Goal: Information Seeking & Learning: Learn about a topic

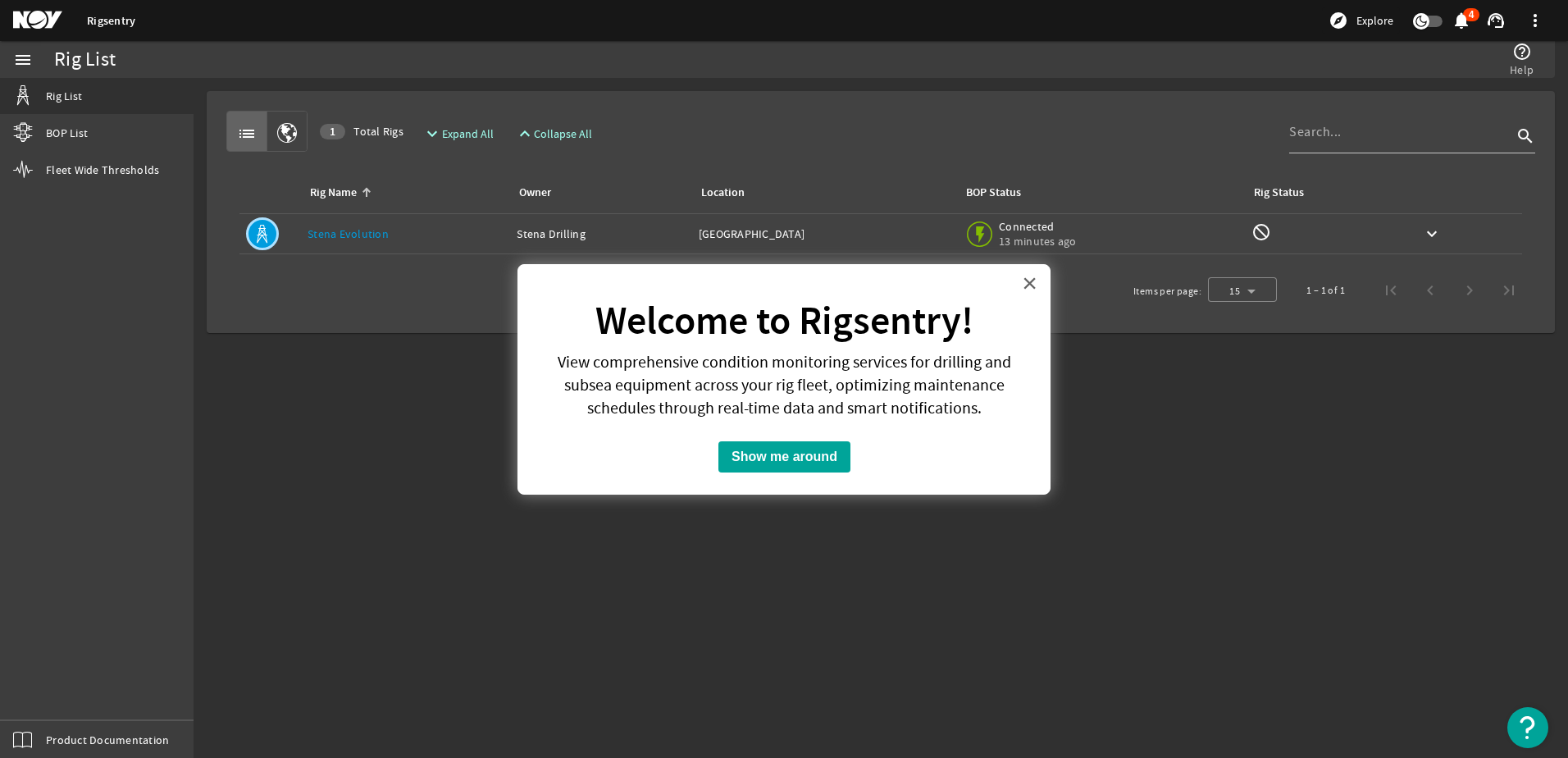
click at [1035, 281] on button "×" at bounding box center [1030, 283] width 15 height 26
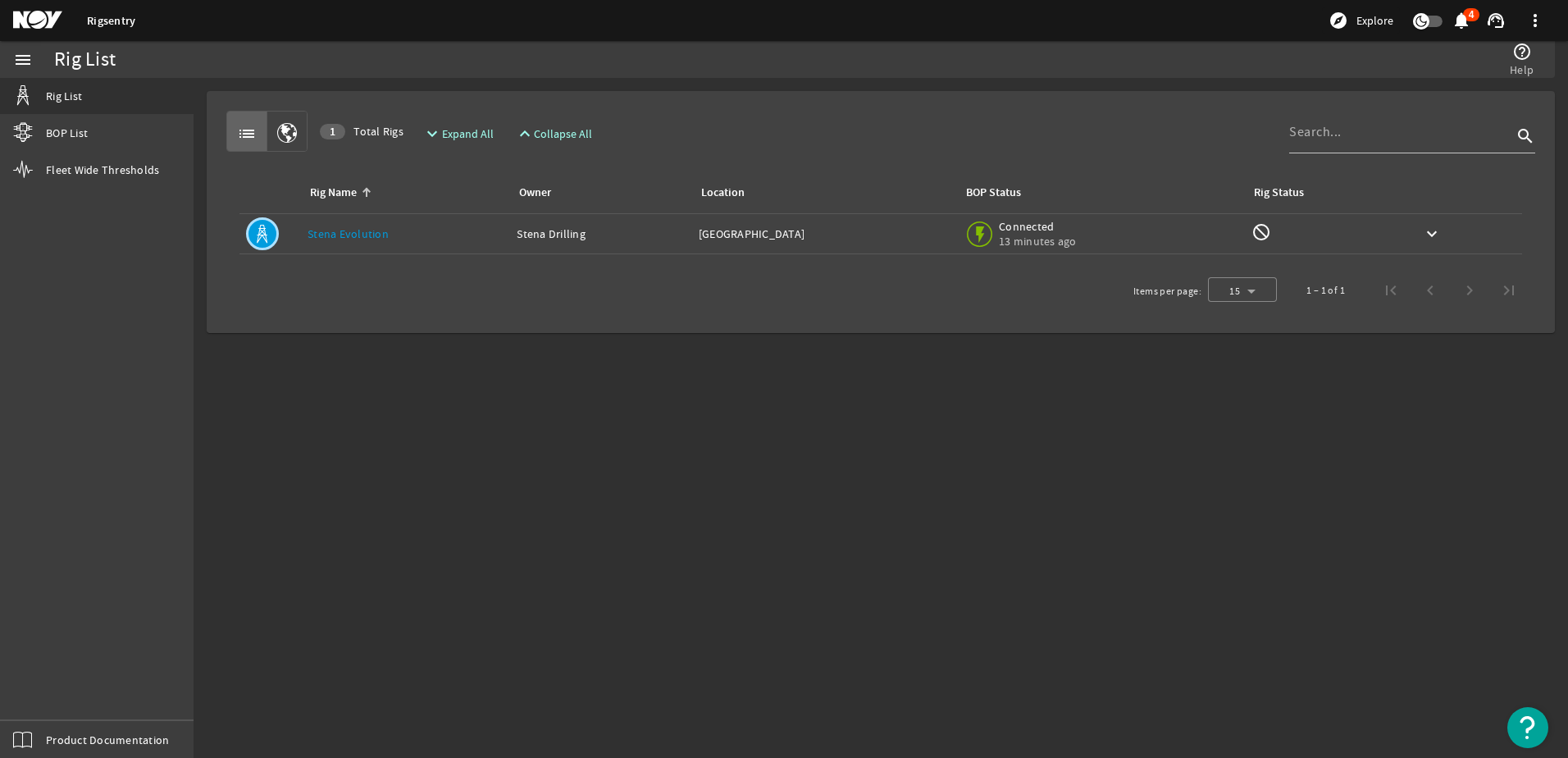
click at [360, 231] on link "Stena Evolution" at bounding box center [348, 233] width 81 height 14
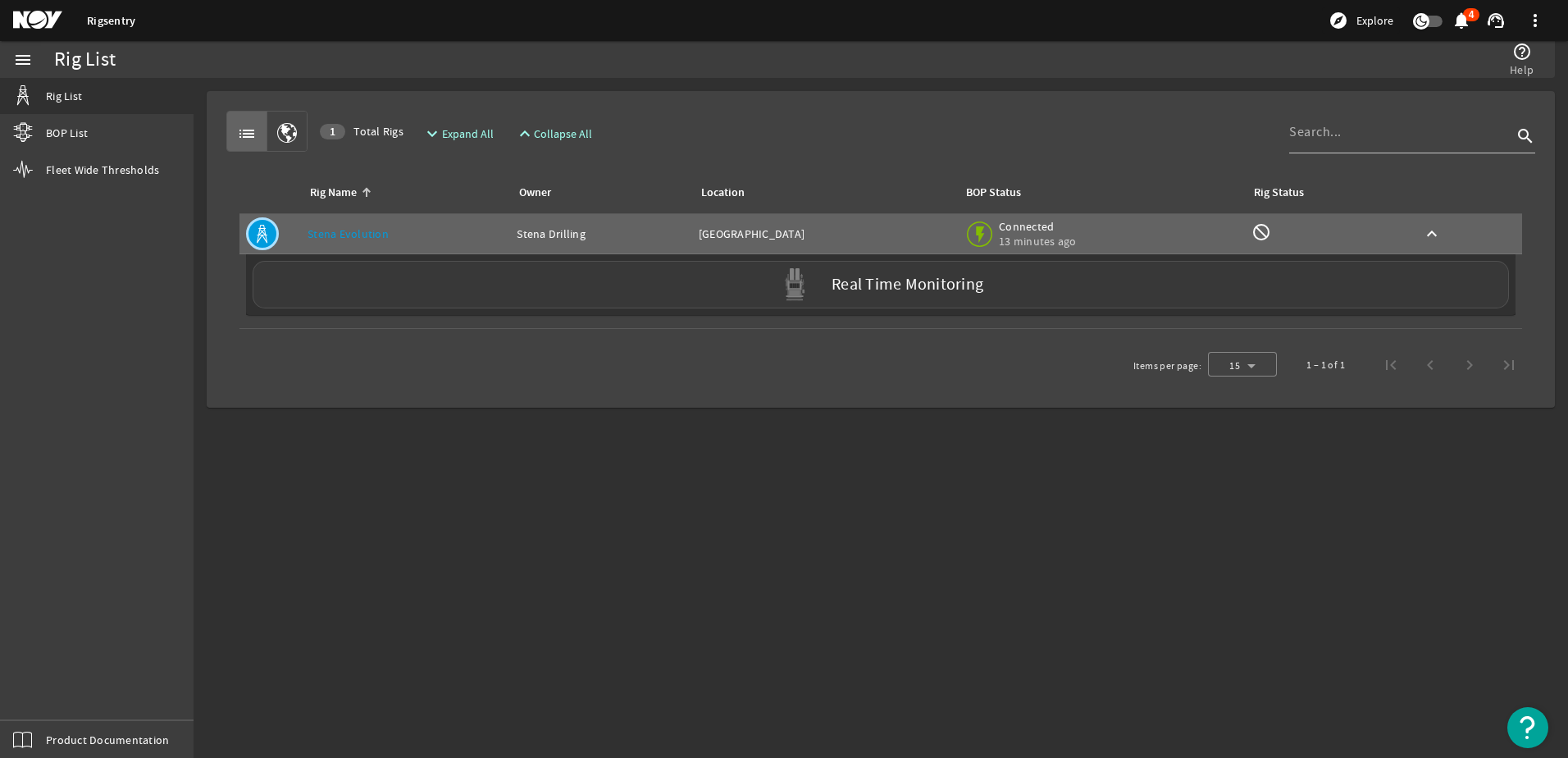
click at [723, 292] on div "Real Time Monitoring" at bounding box center [881, 284] width 1257 height 47
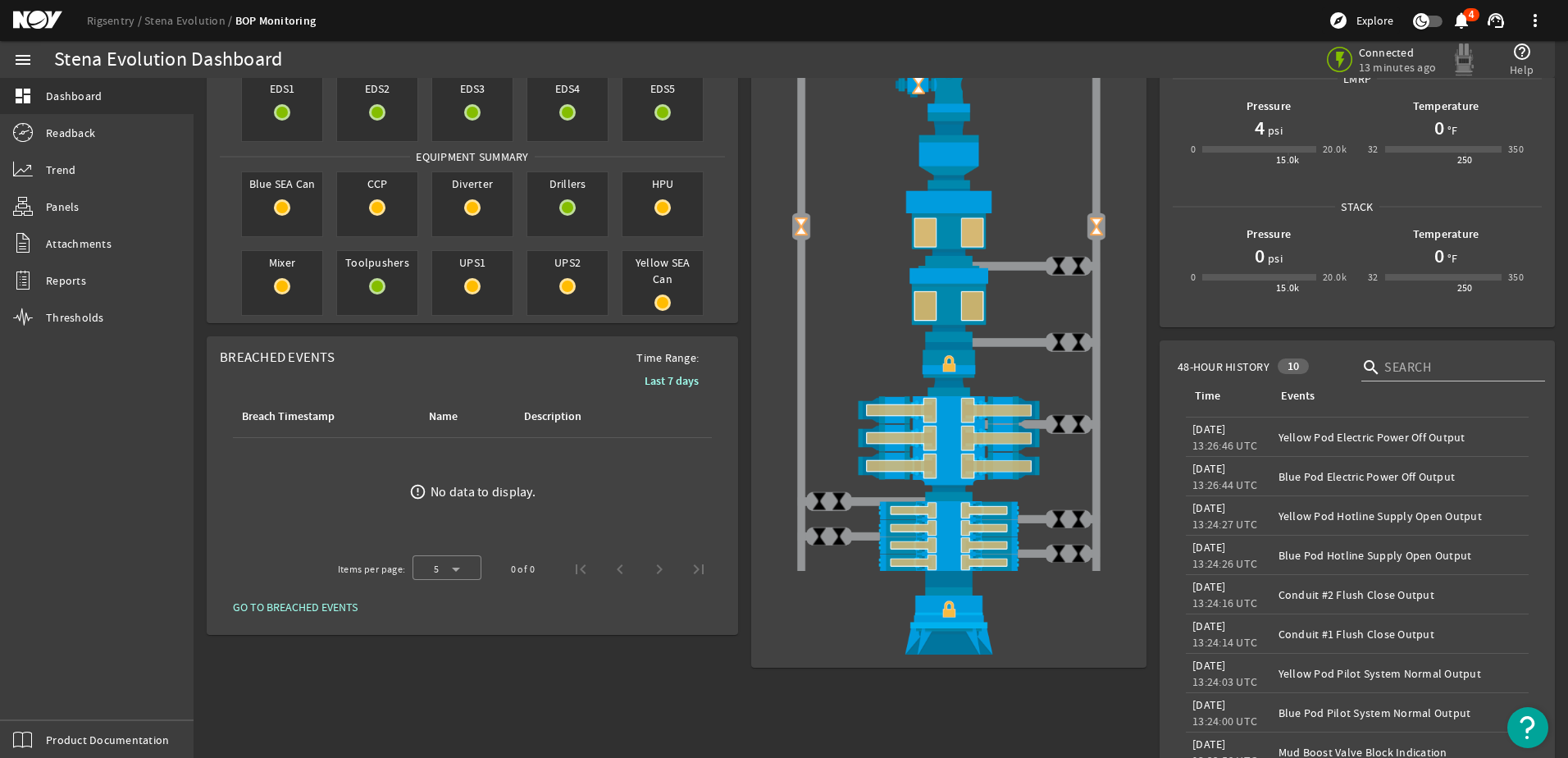
scroll to position [124, 0]
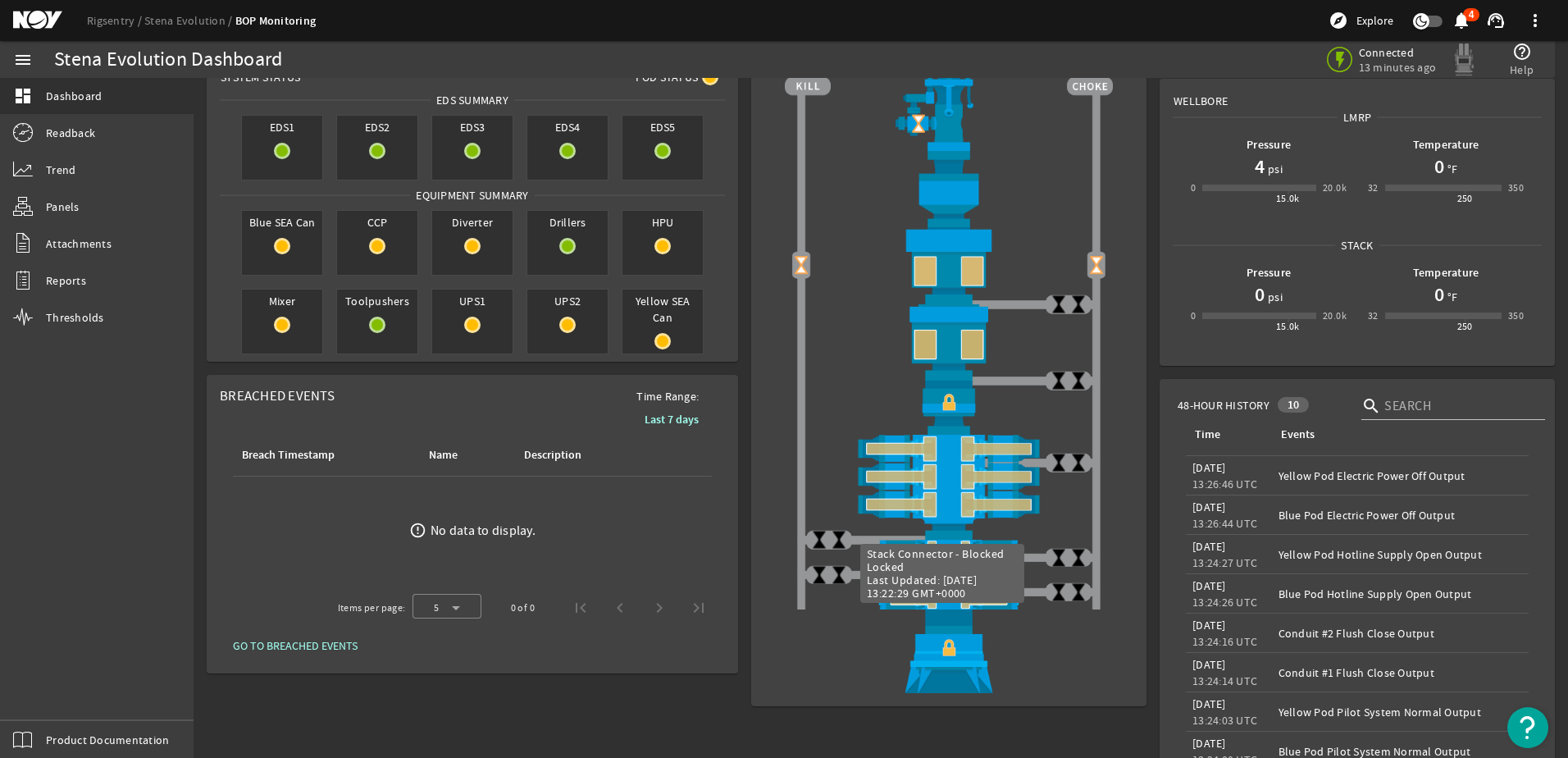
click at [950, 653] on img at bounding box center [948, 651] width 328 height 84
click at [951, 652] on img at bounding box center [948, 651] width 328 height 84
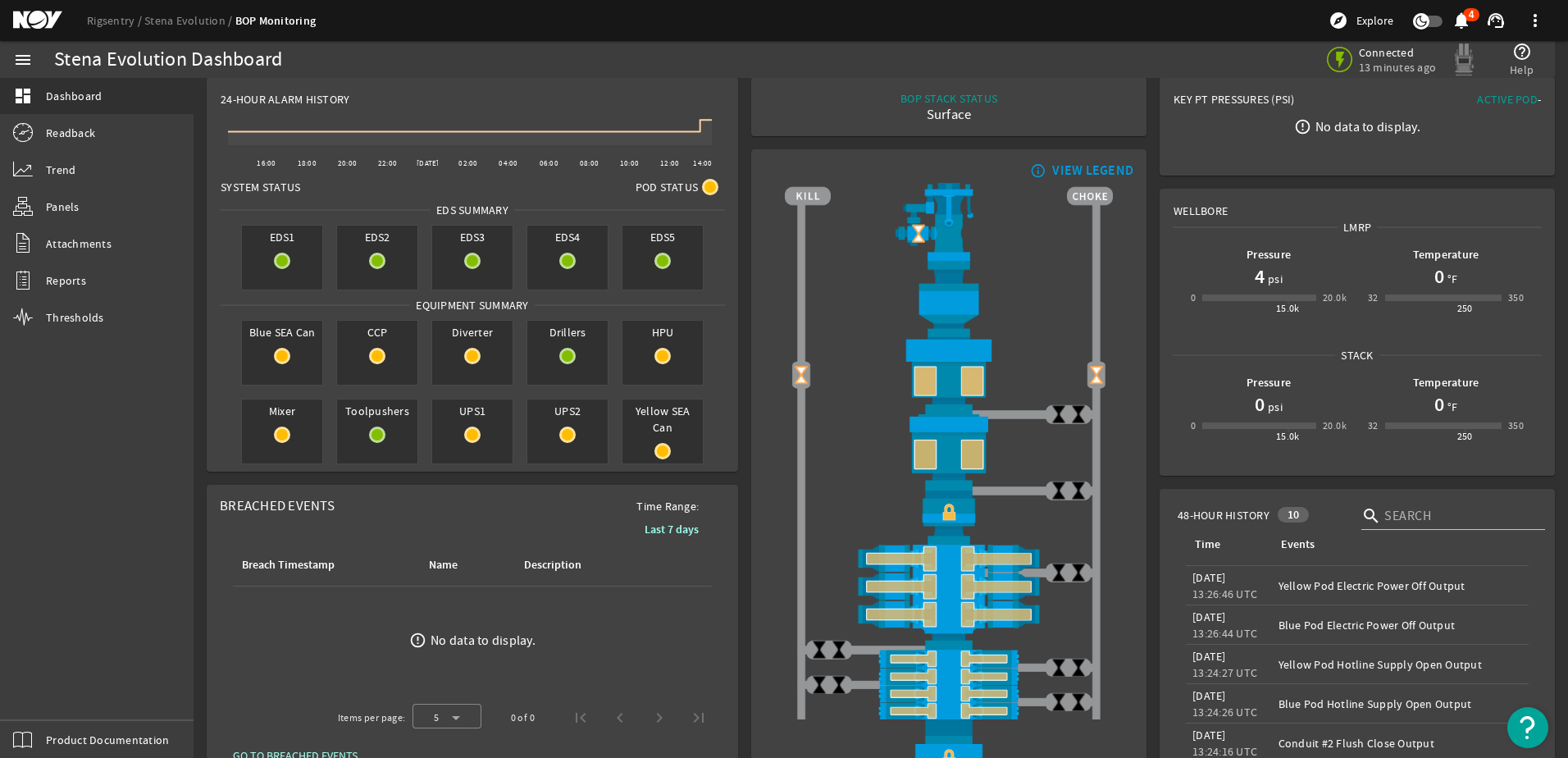
scroll to position [0, 0]
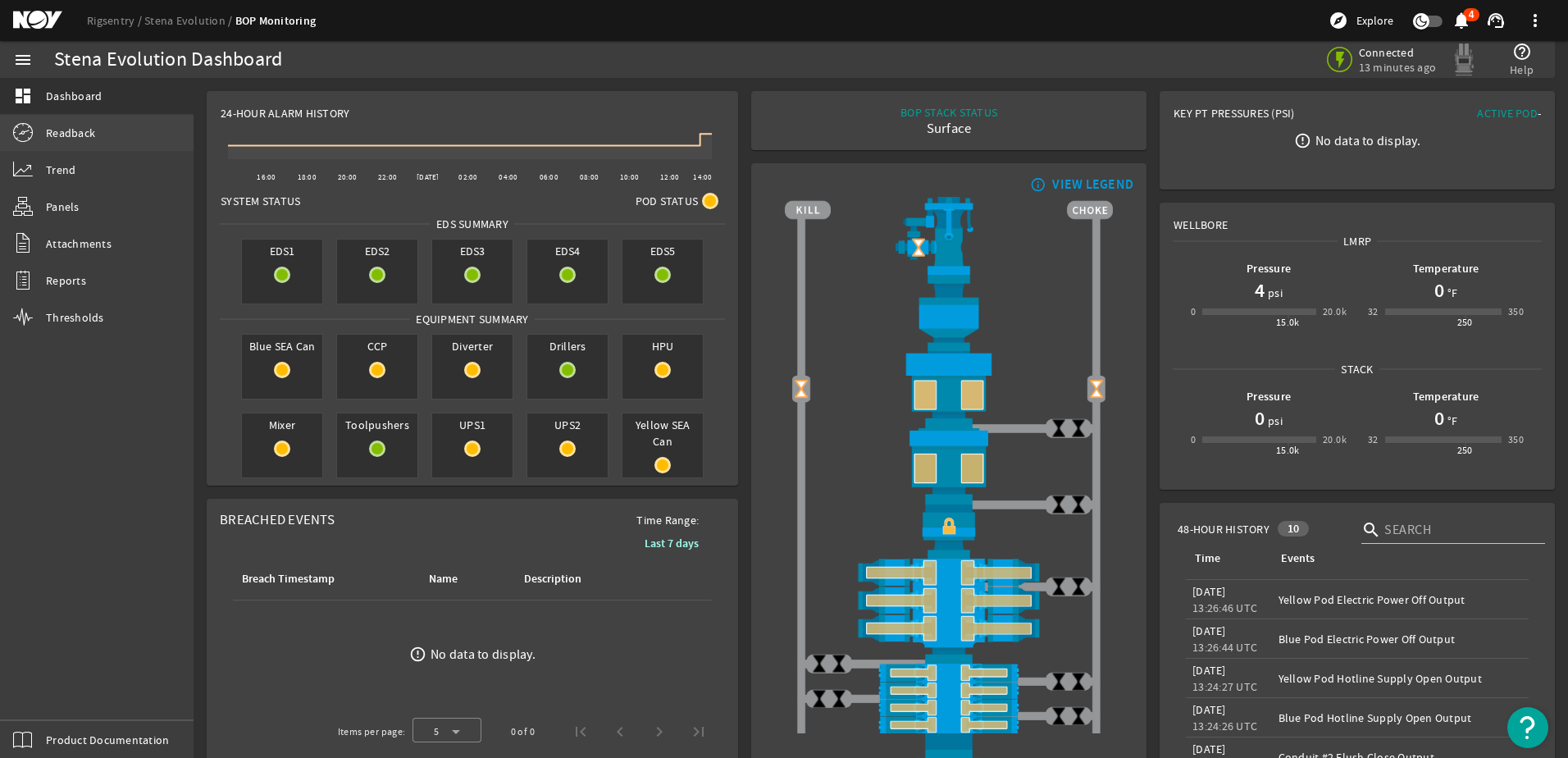
click at [80, 132] on span "Readback" at bounding box center [70, 133] width 49 height 16
click at [79, 135] on span "Readback" at bounding box center [70, 133] width 49 height 16
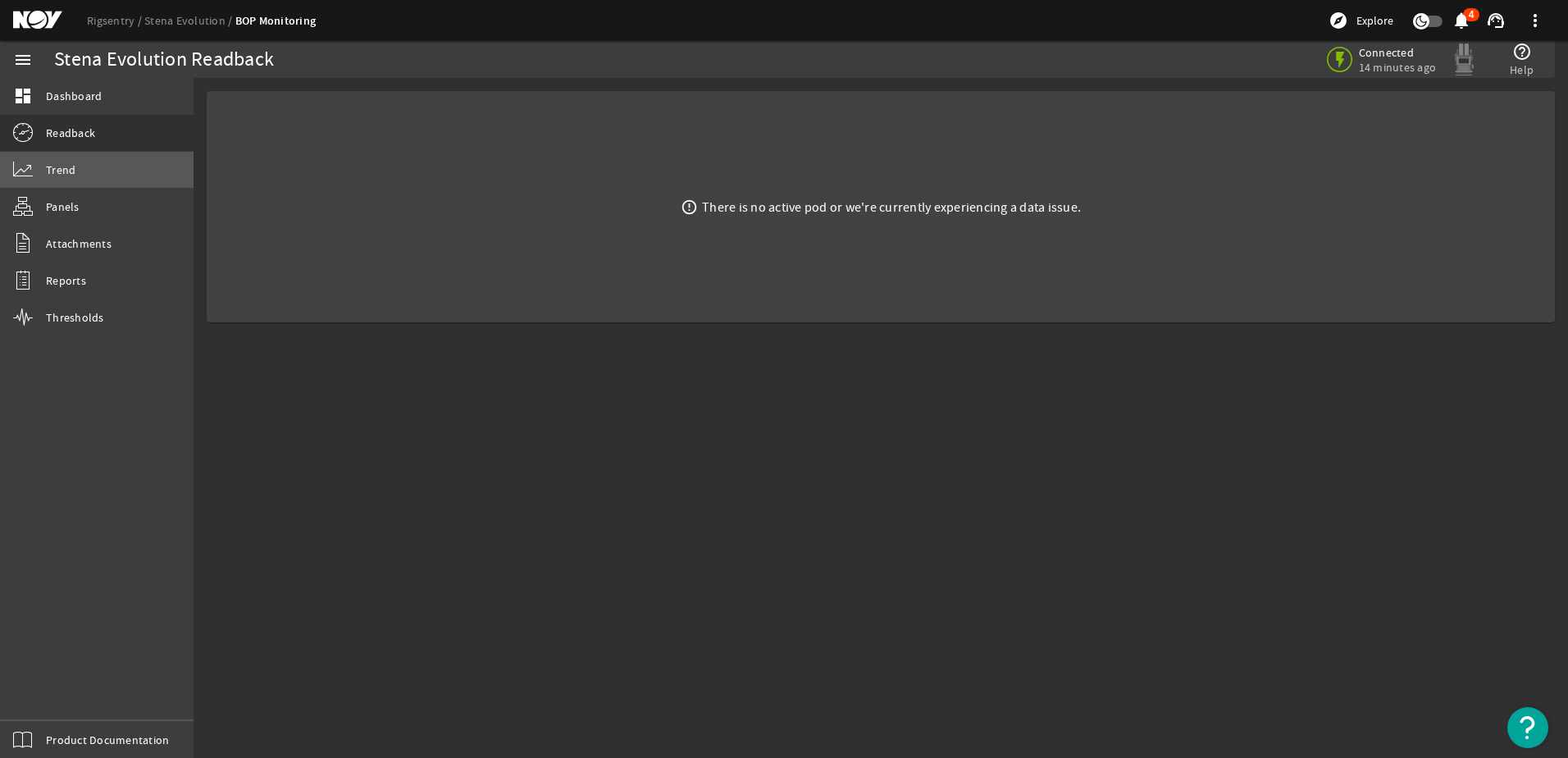
click at [69, 176] on span "Trend" at bounding box center [61, 169] width 30 height 16
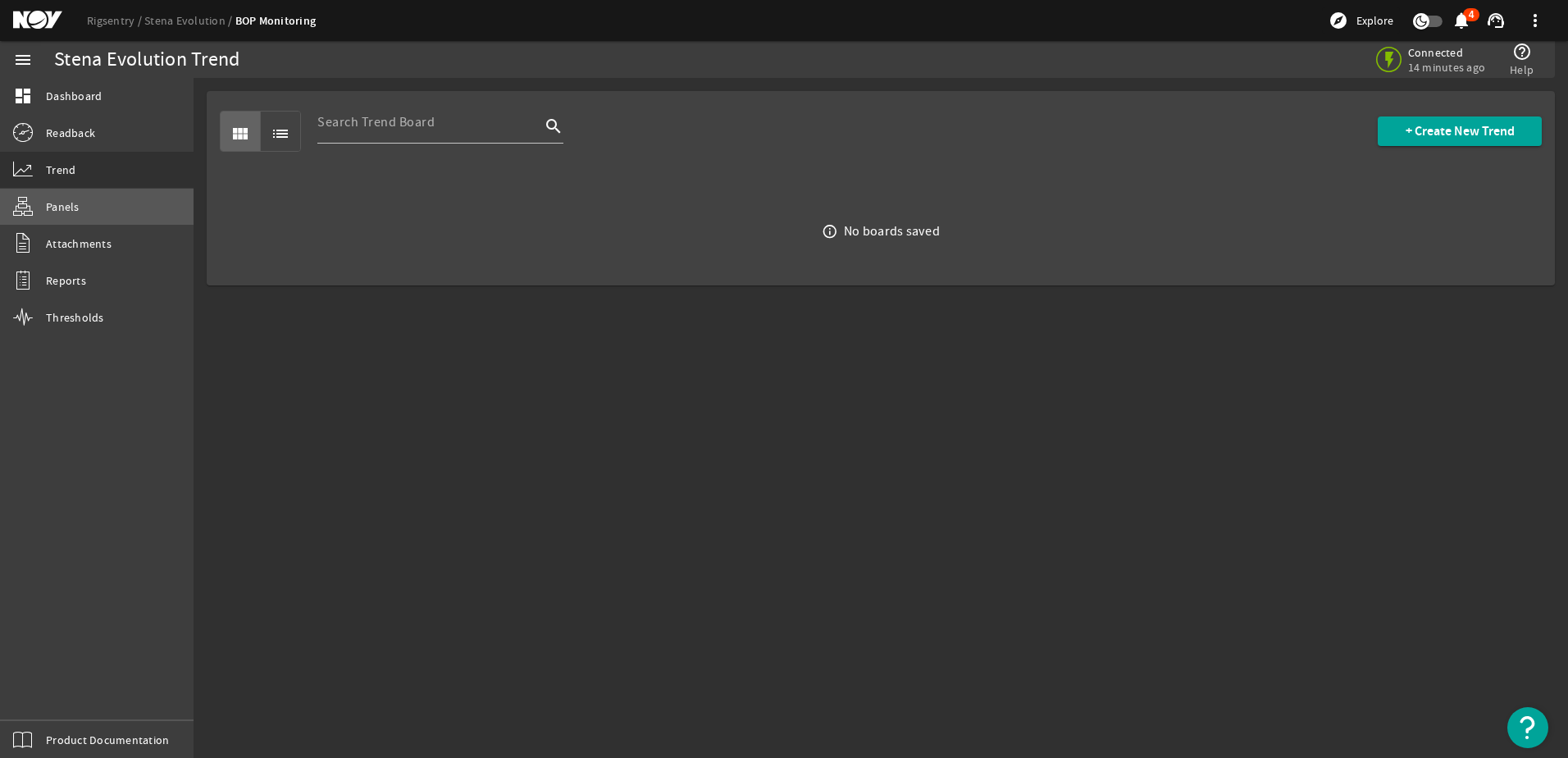
click at [66, 207] on span "Panels" at bounding box center [62, 206] width 34 height 16
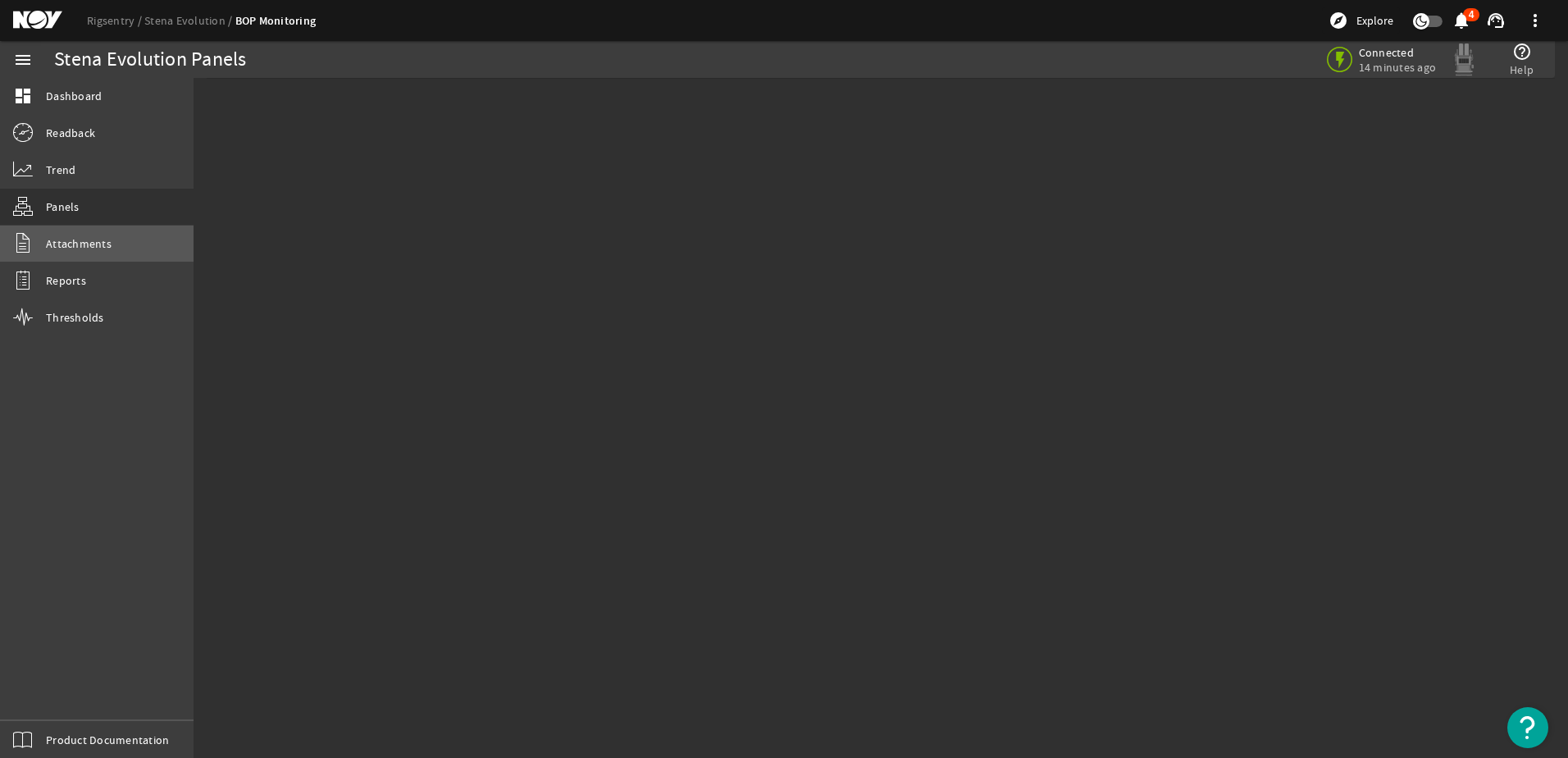
click at [68, 242] on span "Attachments" at bounding box center [79, 243] width 65 height 16
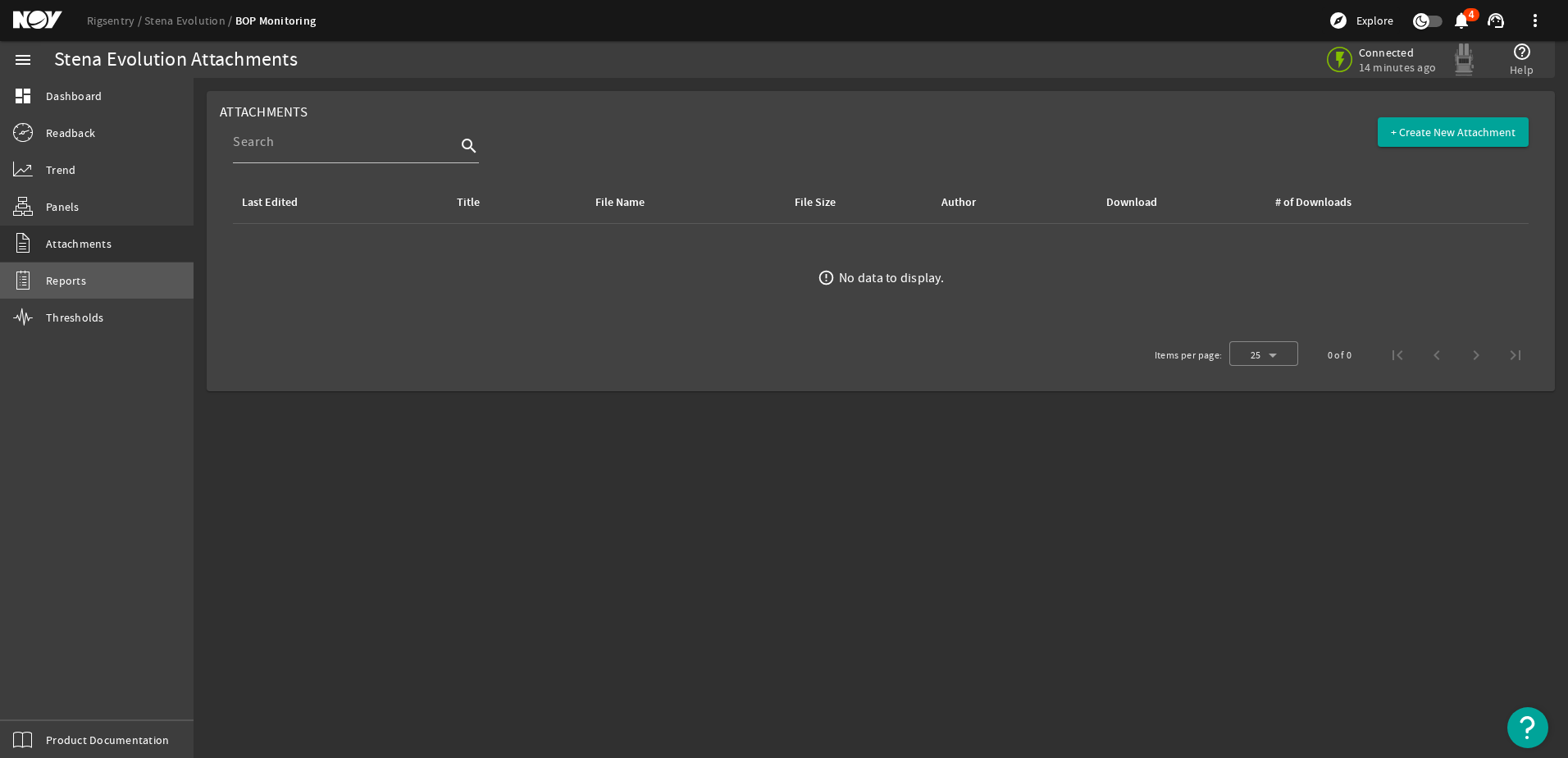
click at [64, 269] on link "Reports" at bounding box center [96, 281] width 193 height 37
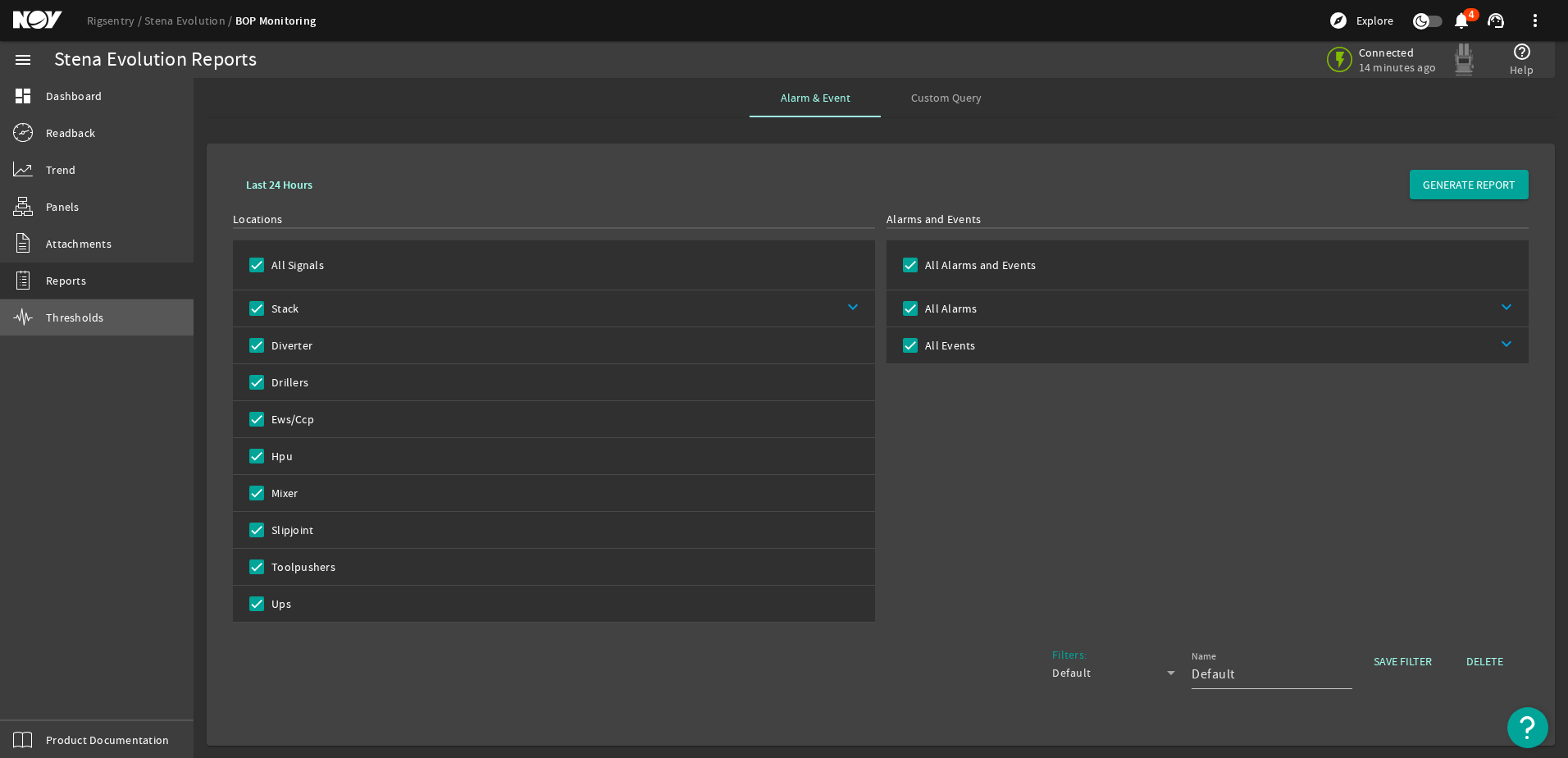
click at [73, 325] on span "Thresholds" at bounding box center [75, 317] width 59 height 16
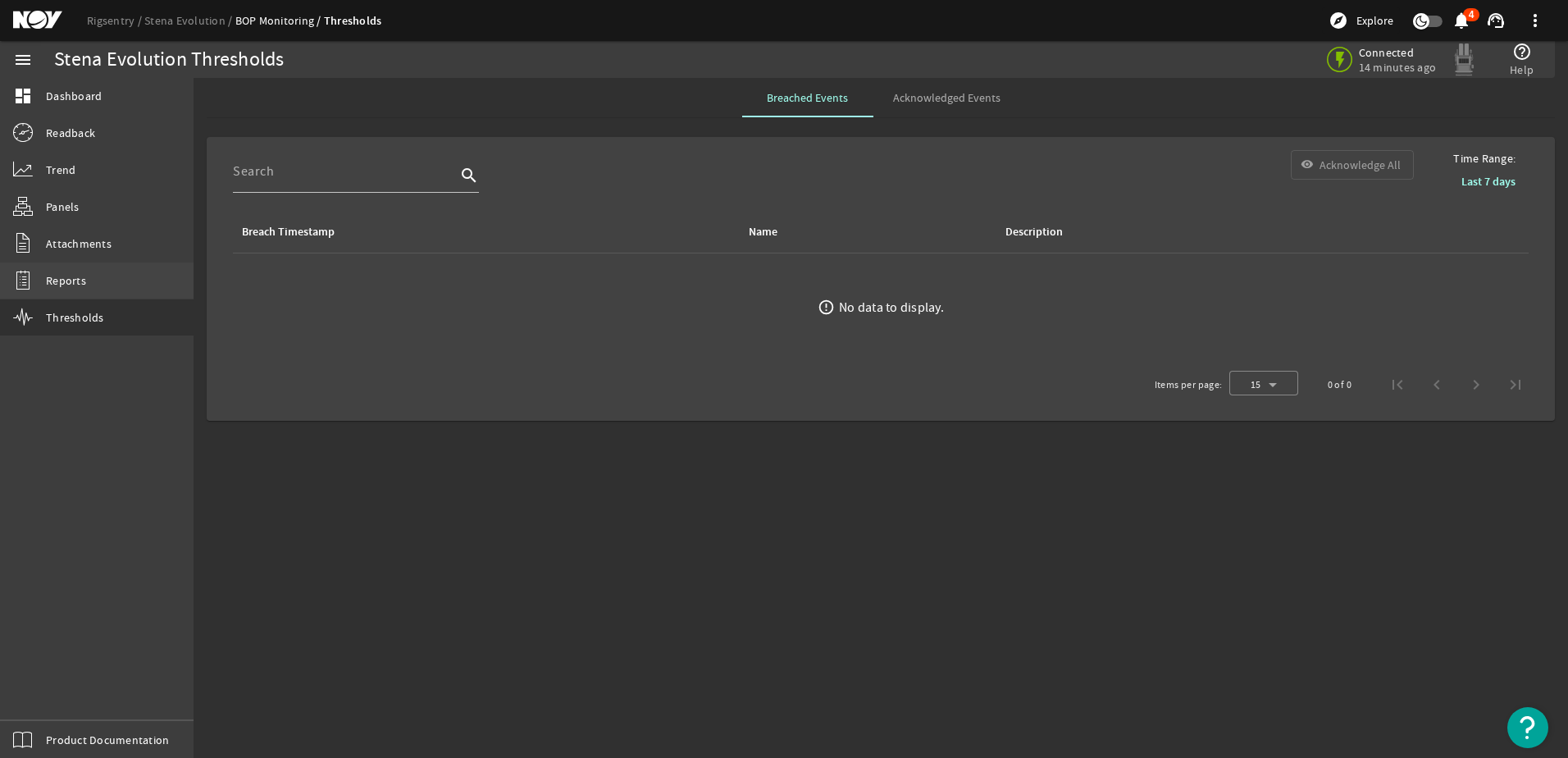
click at [85, 285] on span "Reports" at bounding box center [66, 280] width 40 height 16
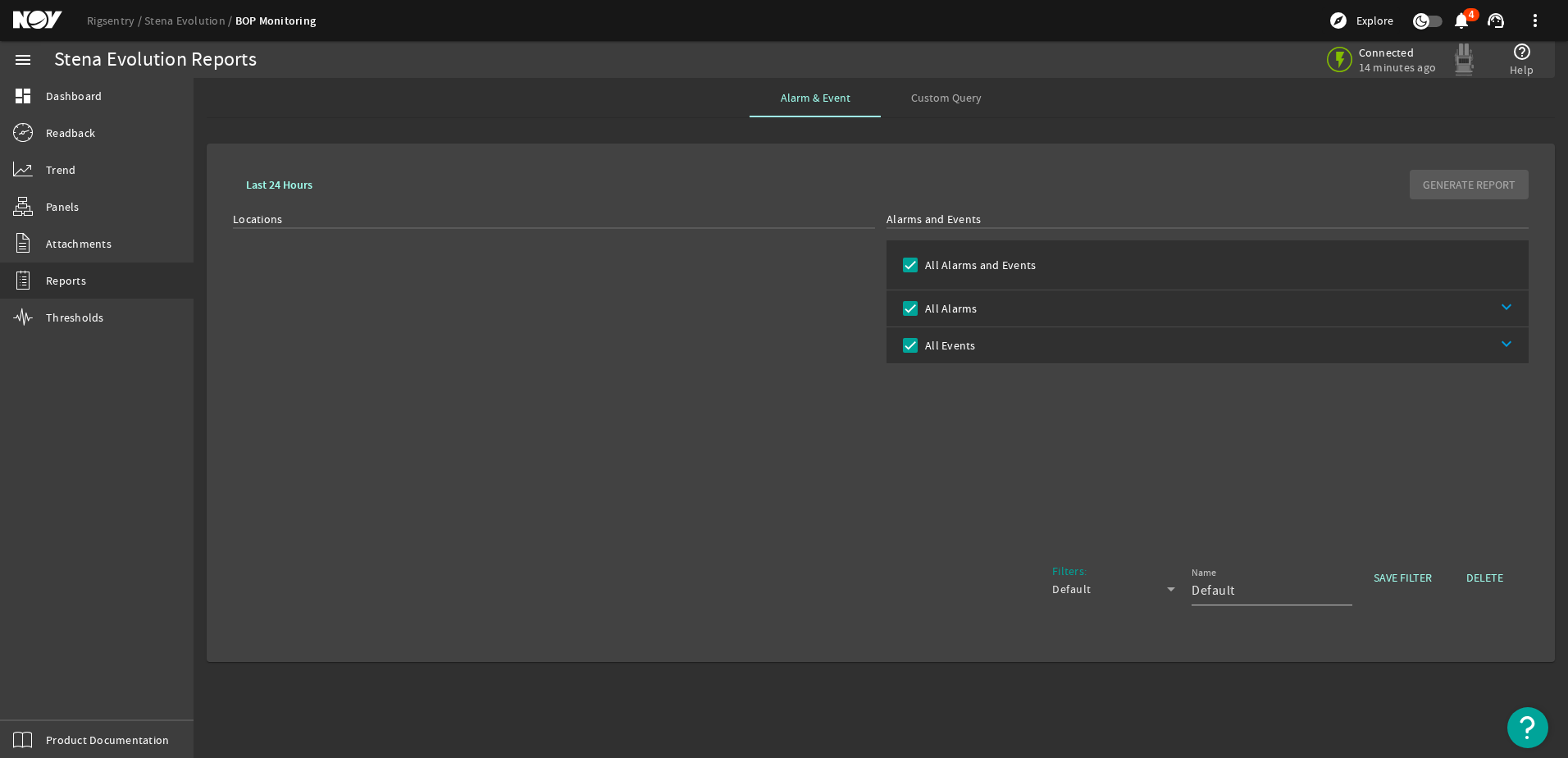
click at [795, 174] on div "Last 24 Hours GENERATE REPORT" at bounding box center [881, 185] width 1296 height 30
click at [81, 274] on span "Reports" at bounding box center [66, 280] width 40 height 16
click at [82, 244] on span "Attachments" at bounding box center [79, 243] width 65 height 16
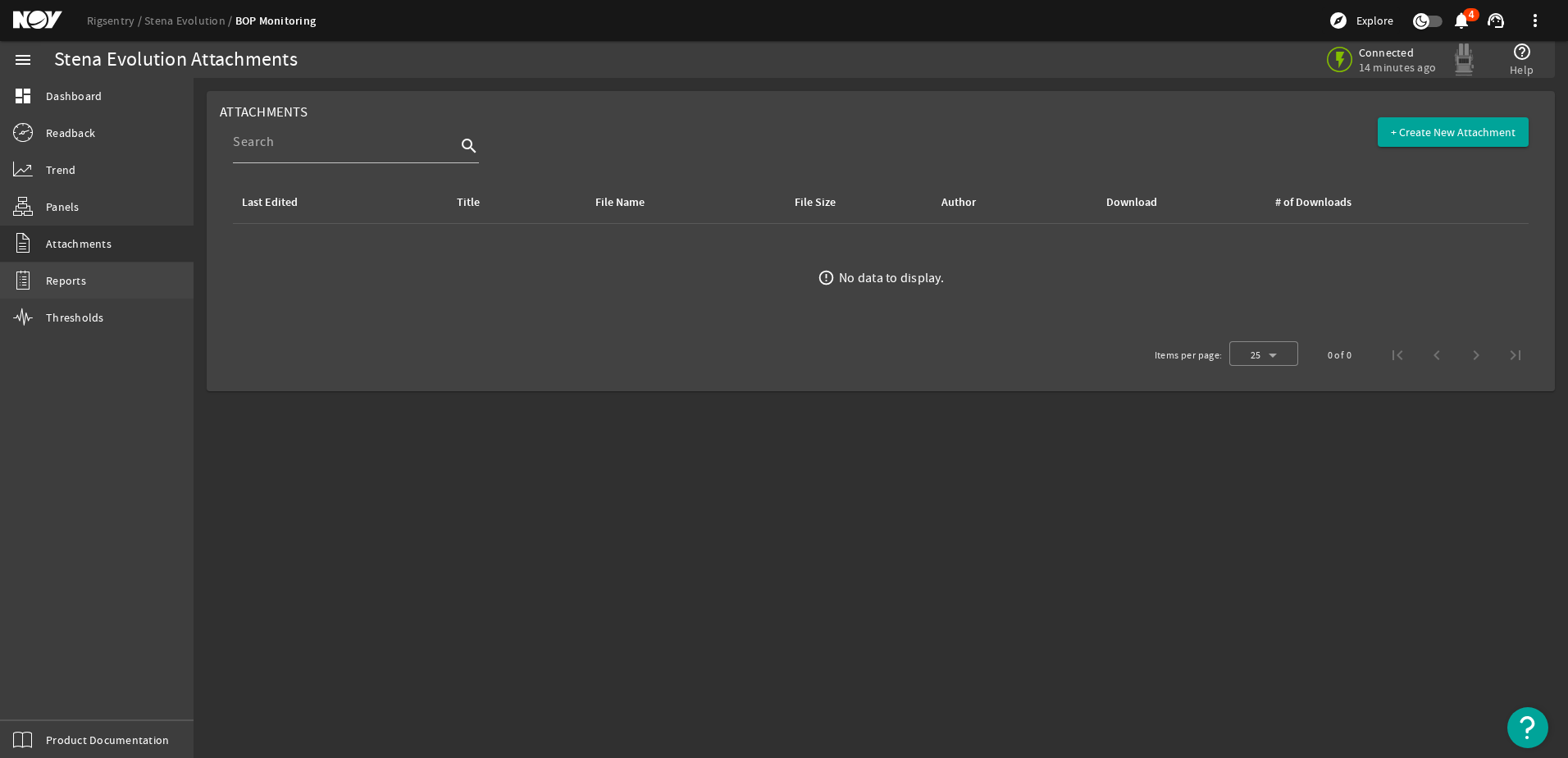
click at [71, 282] on span "Reports" at bounding box center [66, 280] width 40 height 16
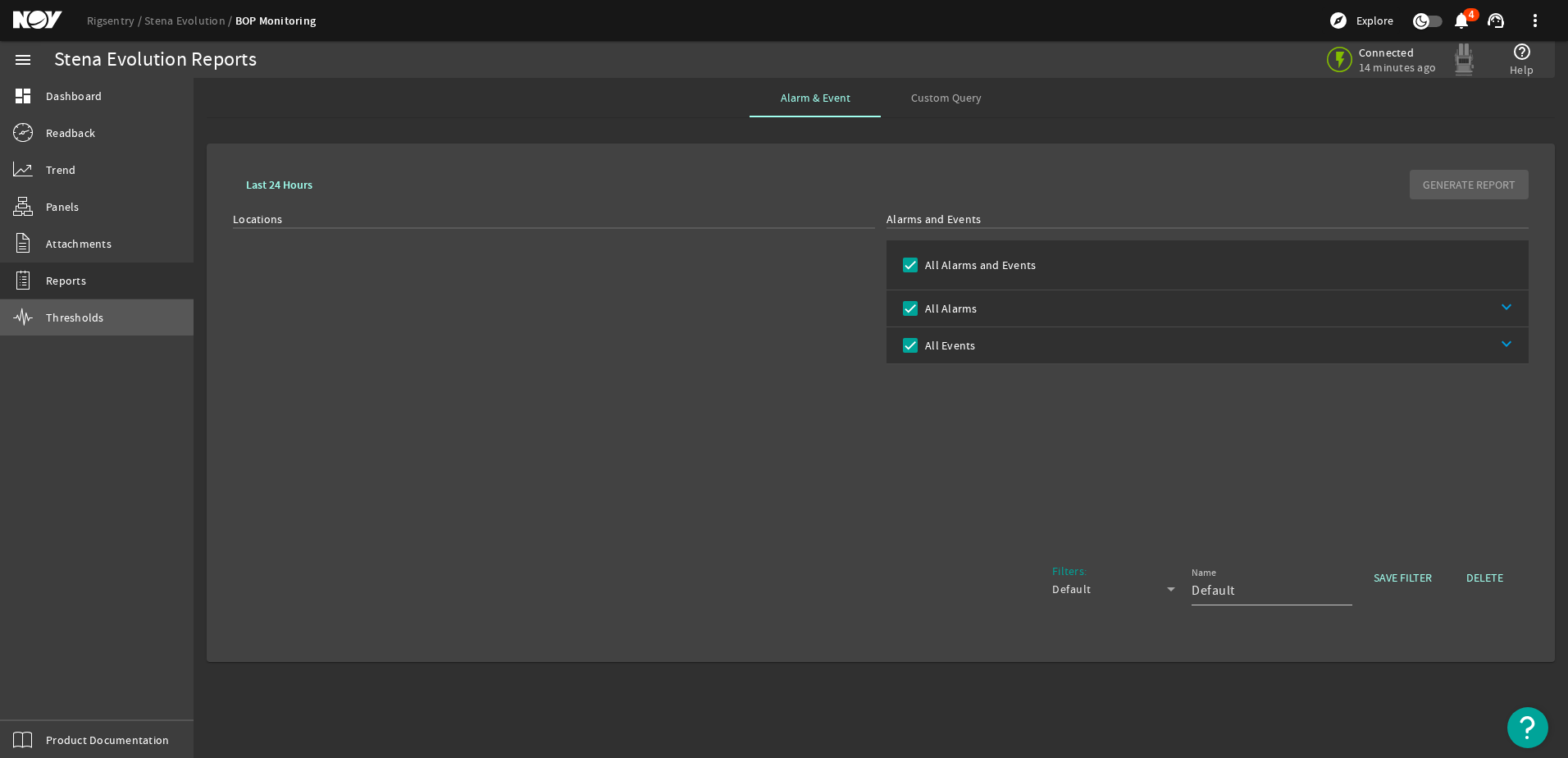
click at [93, 310] on span "Thresholds" at bounding box center [75, 317] width 59 height 16
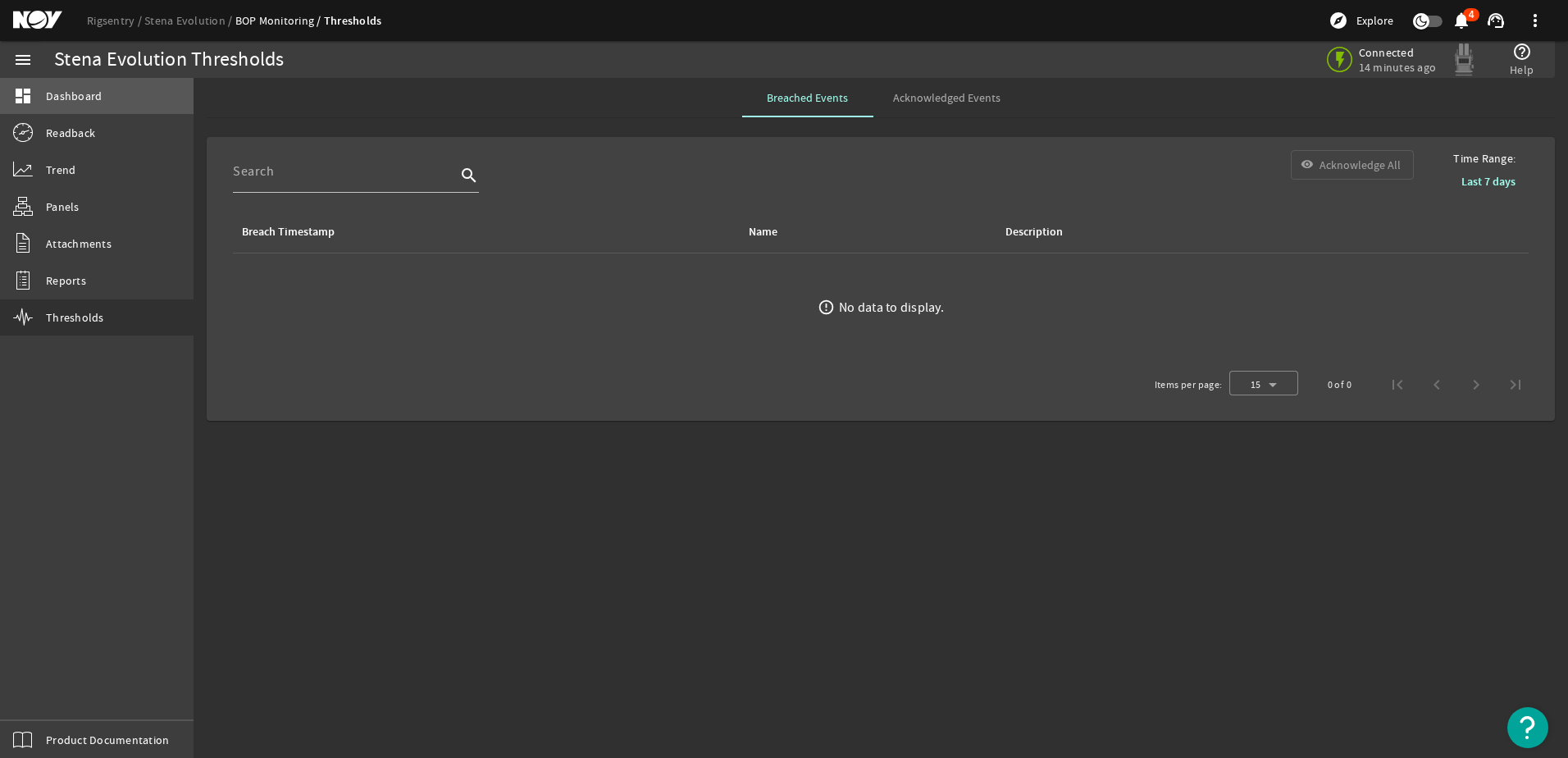
click at [78, 95] on span "Dashboard" at bounding box center [74, 95] width 56 height 16
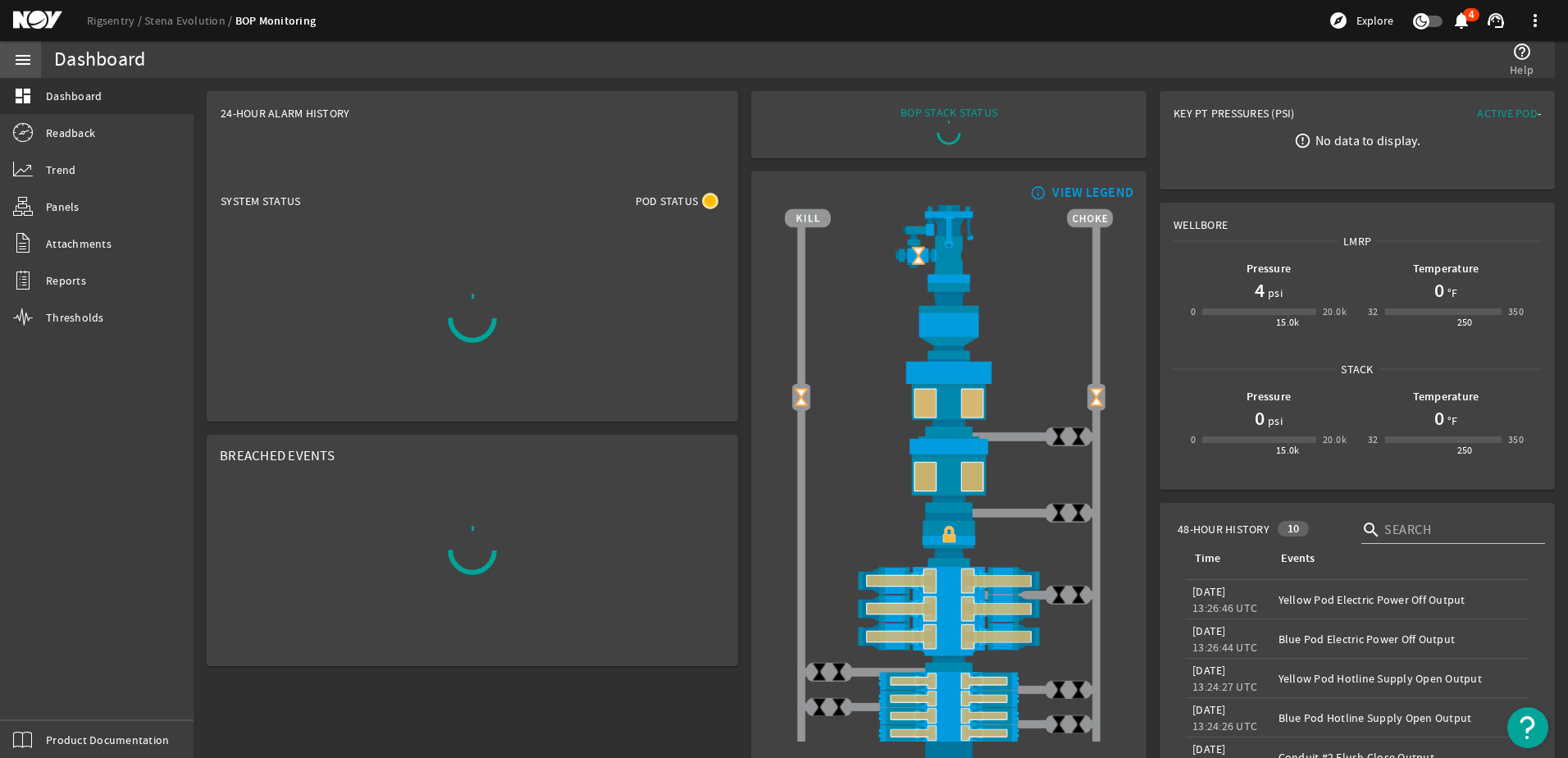
click at [16, 56] on mat-icon "menu" at bounding box center [23, 60] width 19 height 19
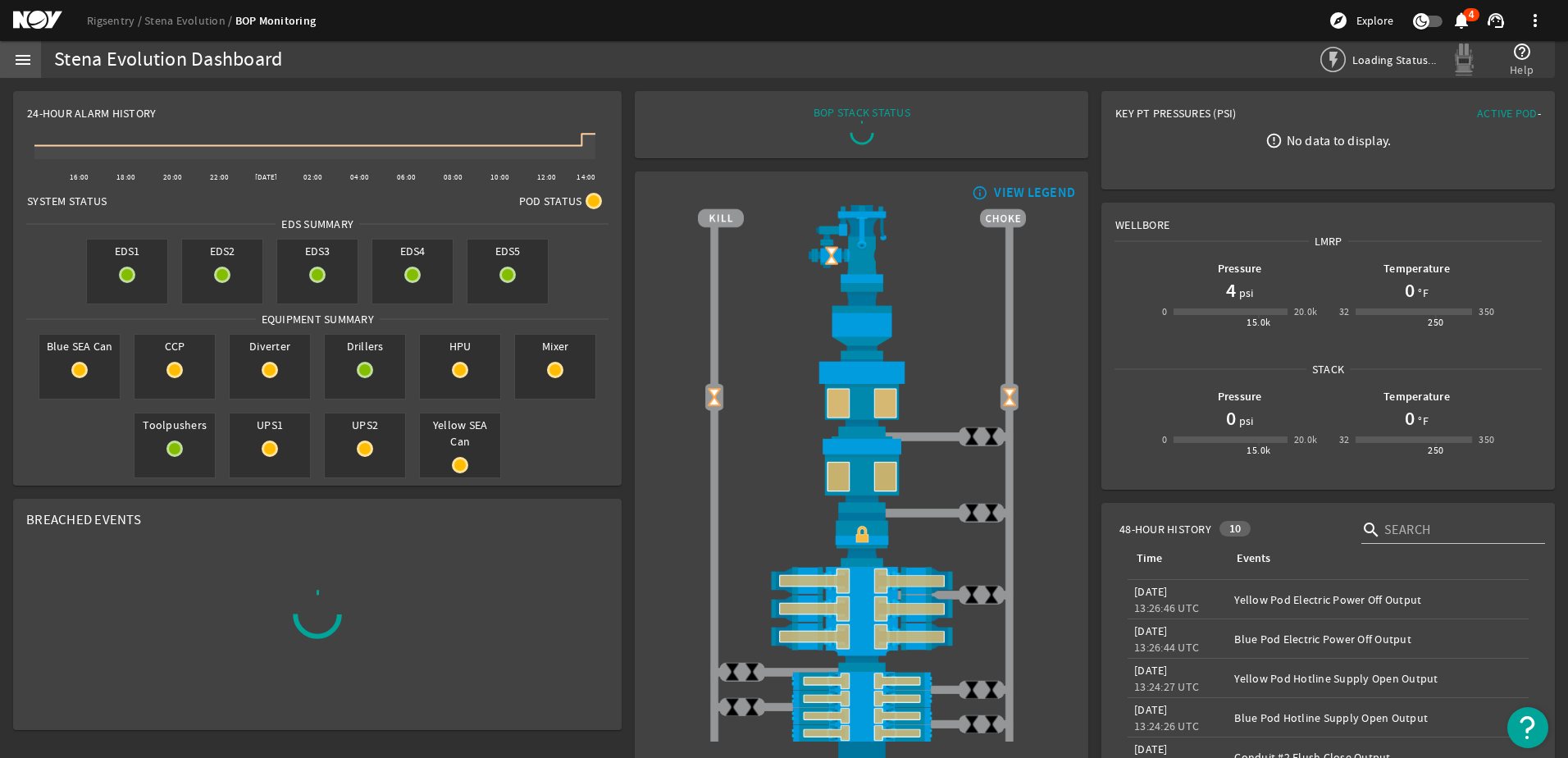
click at [25, 59] on mat-icon "menu" at bounding box center [23, 60] width 19 height 19
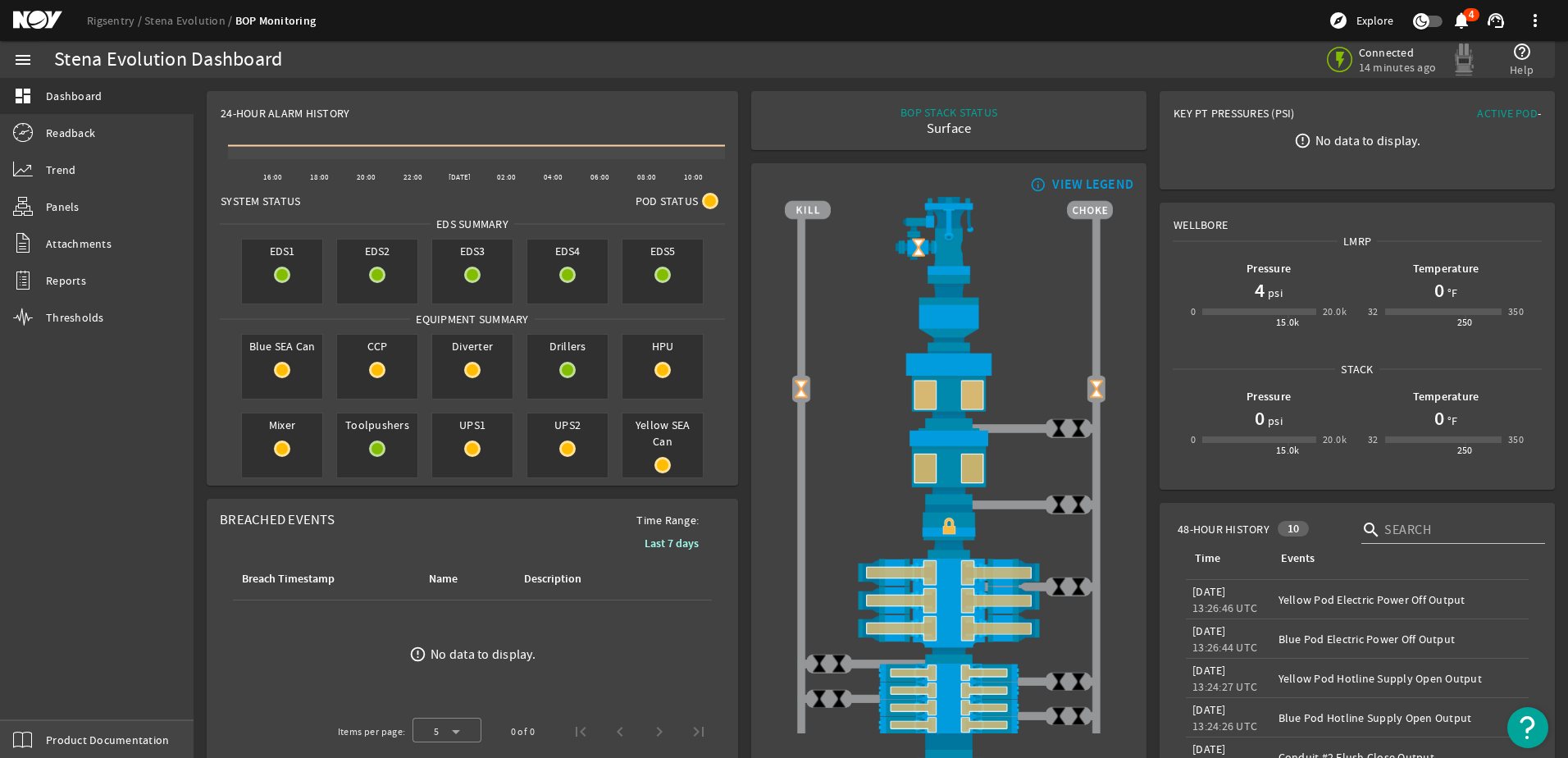
click at [59, 741] on span "Product Documentation" at bounding box center [108, 740] width 123 height 16
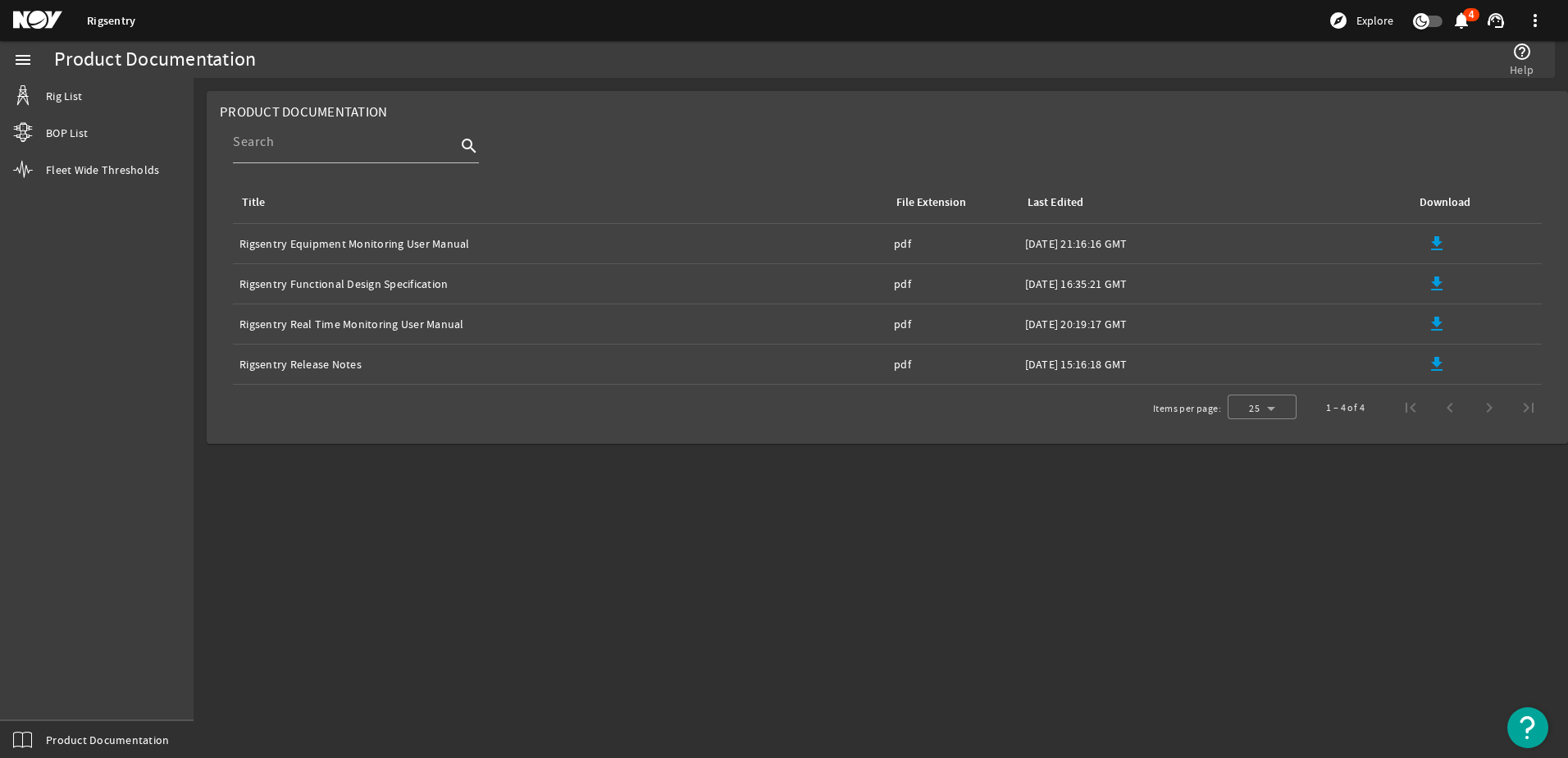
drag, startPoint x: 286, startPoint y: 283, endPoint x: 315, endPoint y: 366, distance: 87.9
click at [315, 366] on tbody "Title: Rigsentry Equipment Monitoring User Manual File Extension: pdf Last Edit…" at bounding box center [886, 304] width 1308 height 161
drag, startPoint x: 110, startPoint y: 269, endPoint x: 95, endPoint y: 166, distance: 104.1
click at [110, 270] on div "menu Rig List BOP List Fleet Wide Thresholds Product Documentation" at bounding box center [96, 400] width 193 height 718
click at [55, 170] on span "Fleet Wide Thresholds" at bounding box center [103, 169] width 113 height 16
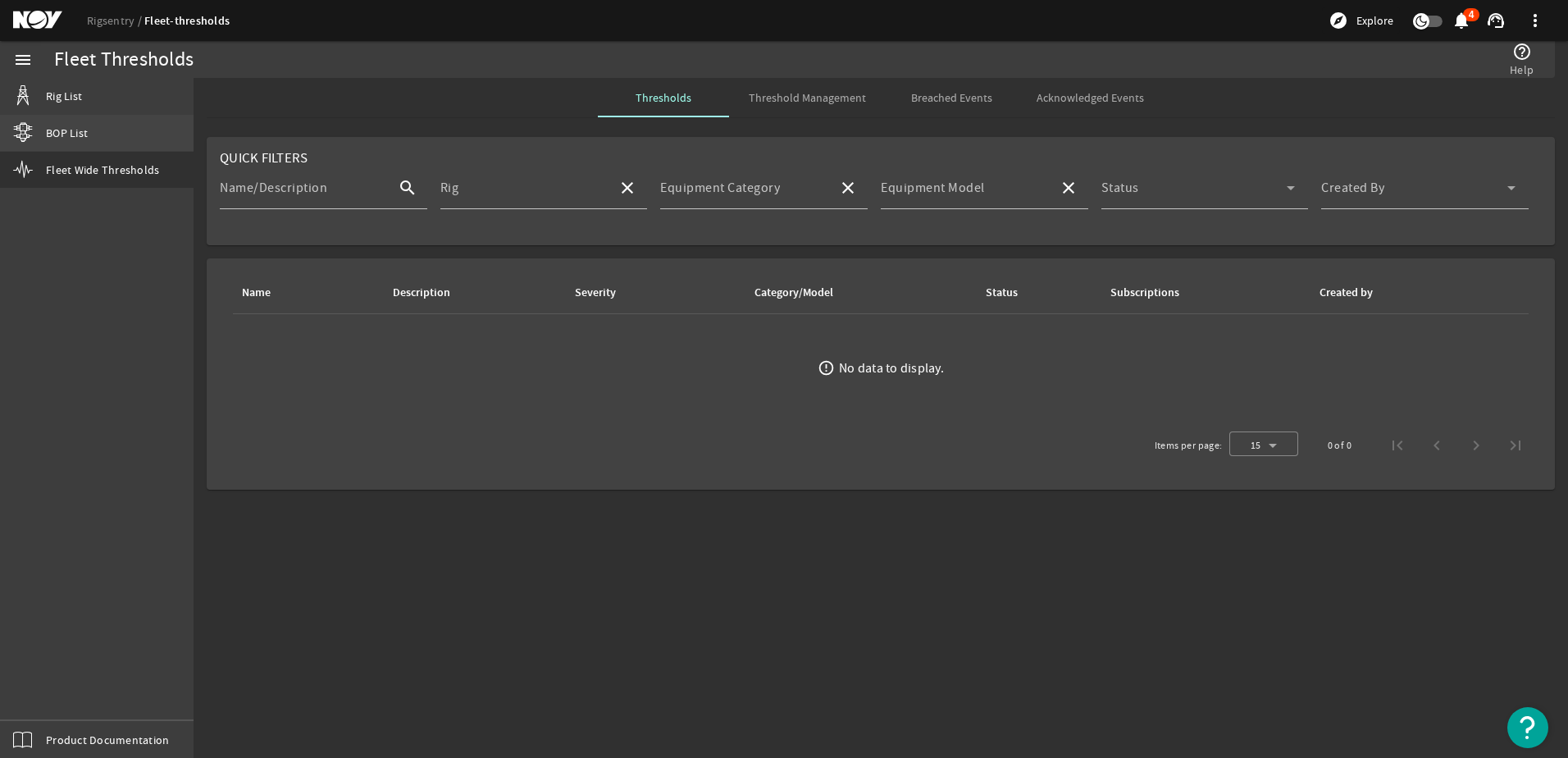
click at [62, 137] on span "BOP List" at bounding box center [67, 133] width 42 height 16
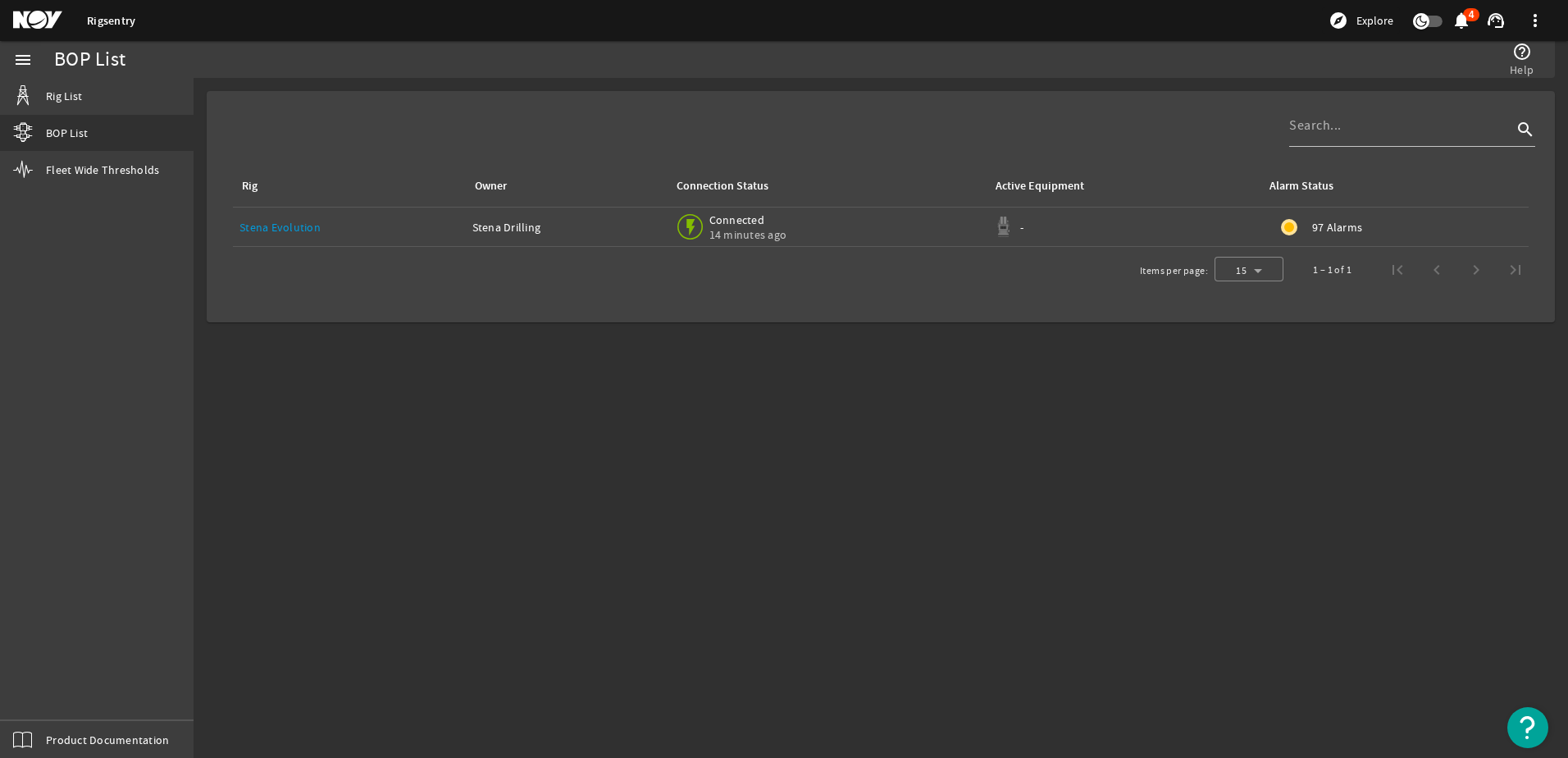
click at [1312, 221] on span "97 Alarms" at bounding box center [1337, 227] width 50 height 16
click at [1340, 230] on span "97 Alarms" at bounding box center [1337, 227] width 50 height 16
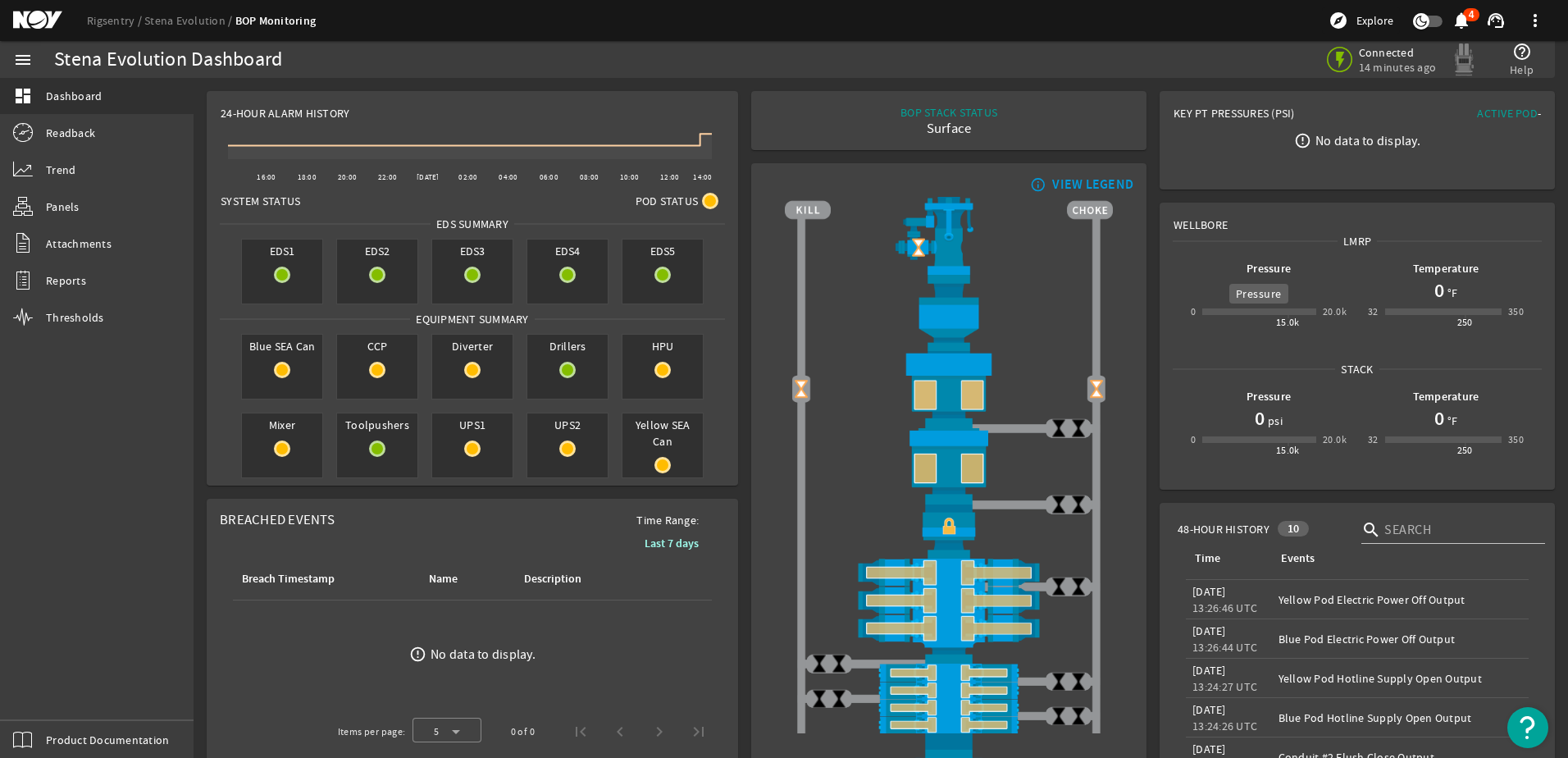
click at [1249, 268] on b "Pressure" at bounding box center [1269, 268] width 44 height 15
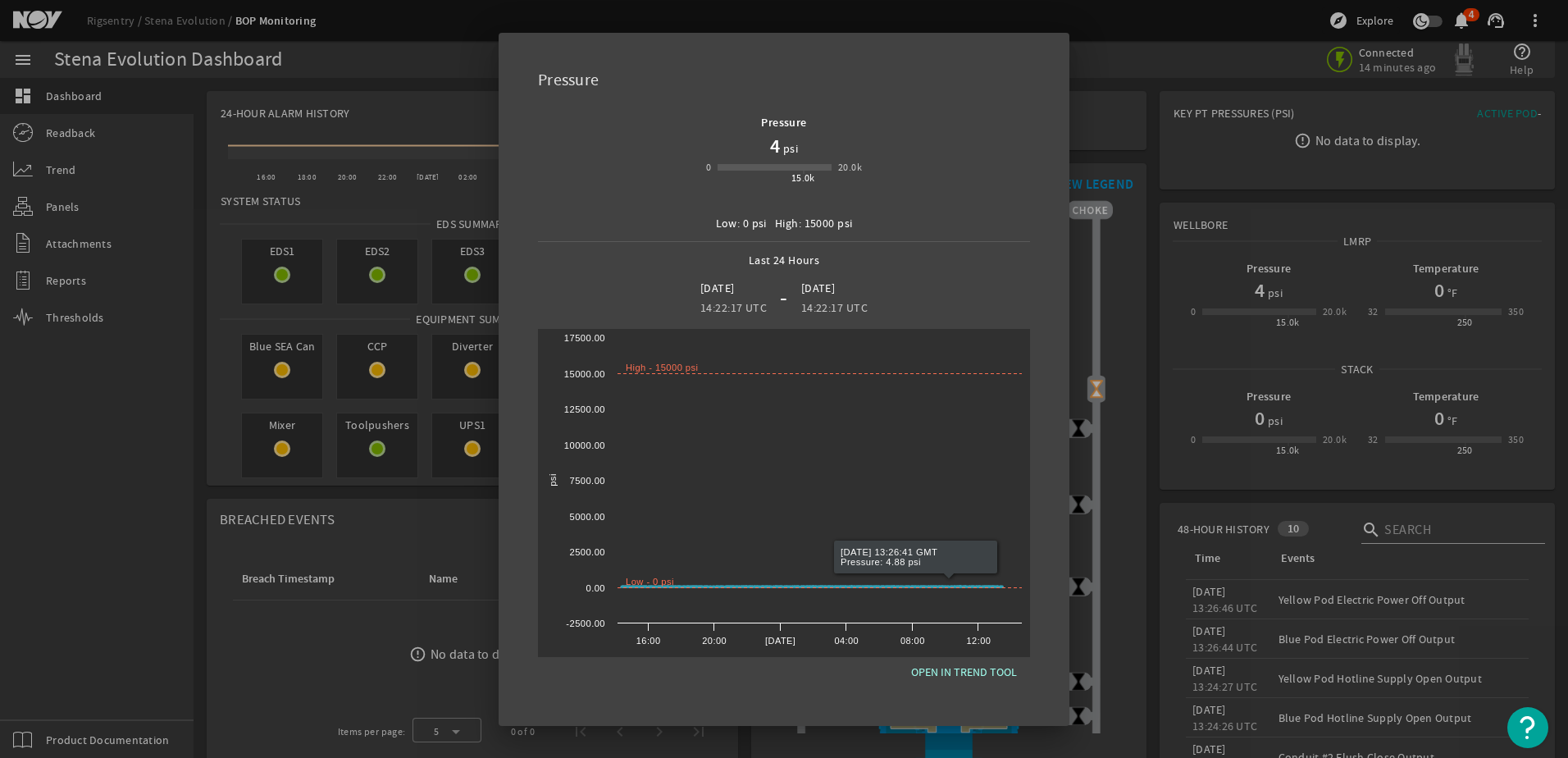
click at [1294, 420] on div at bounding box center [784, 379] width 1568 height 758
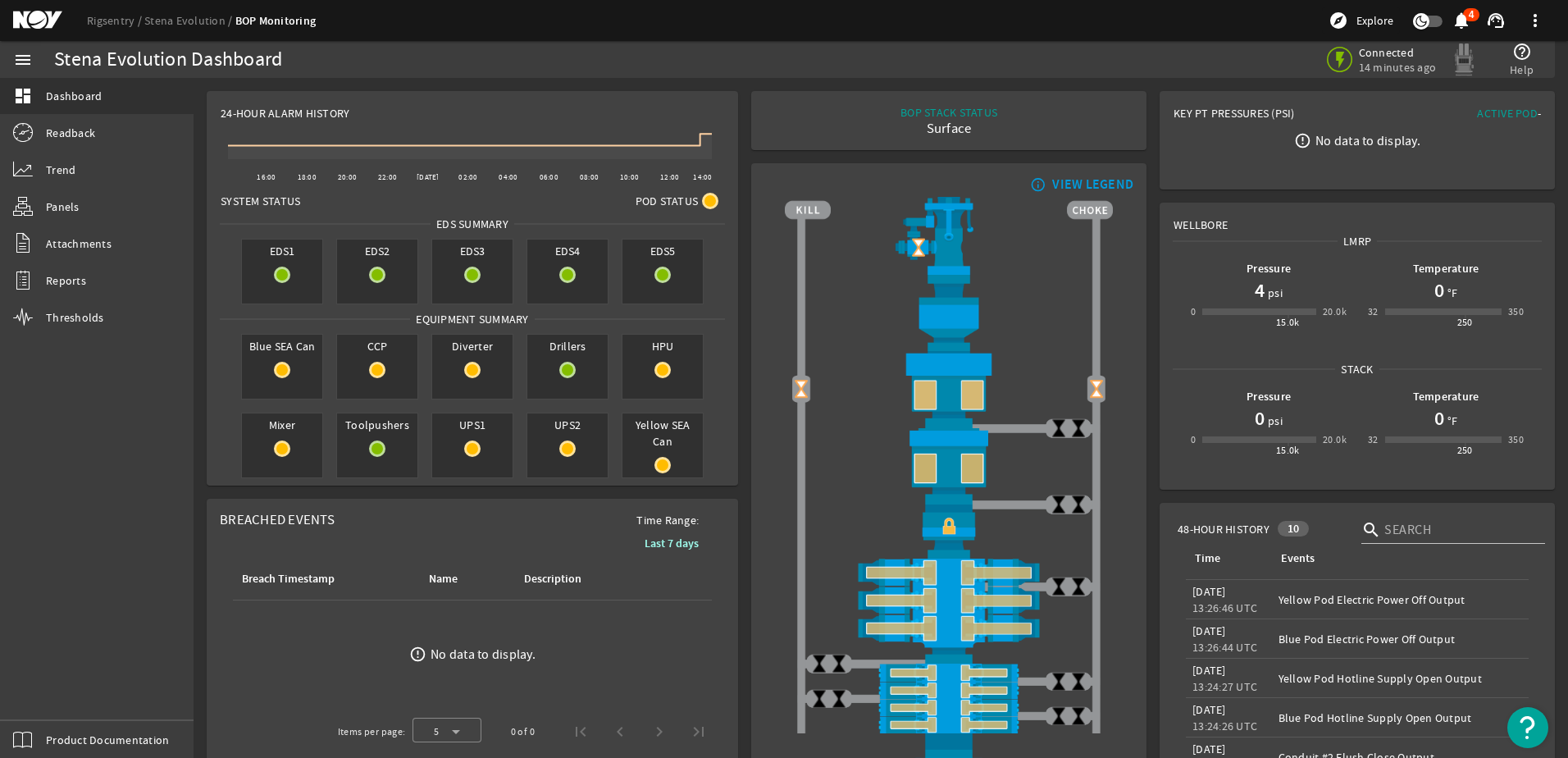
drag, startPoint x: 917, startPoint y: 130, endPoint x: 1065, endPoint y: 137, distance: 148.2
click at [1065, 137] on div "BOP STACK STATUS Surface END OF WELL - ACTIVE STACK -" at bounding box center [949, 120] width 369 height 33
drag, startPoint x: 4, startPoint y: 46, endPoint x: 14, endPoint y: 48, distance: 10.2
click at [4, 46] on div "menu" at bounding box center [23, 60] width 46 height 37
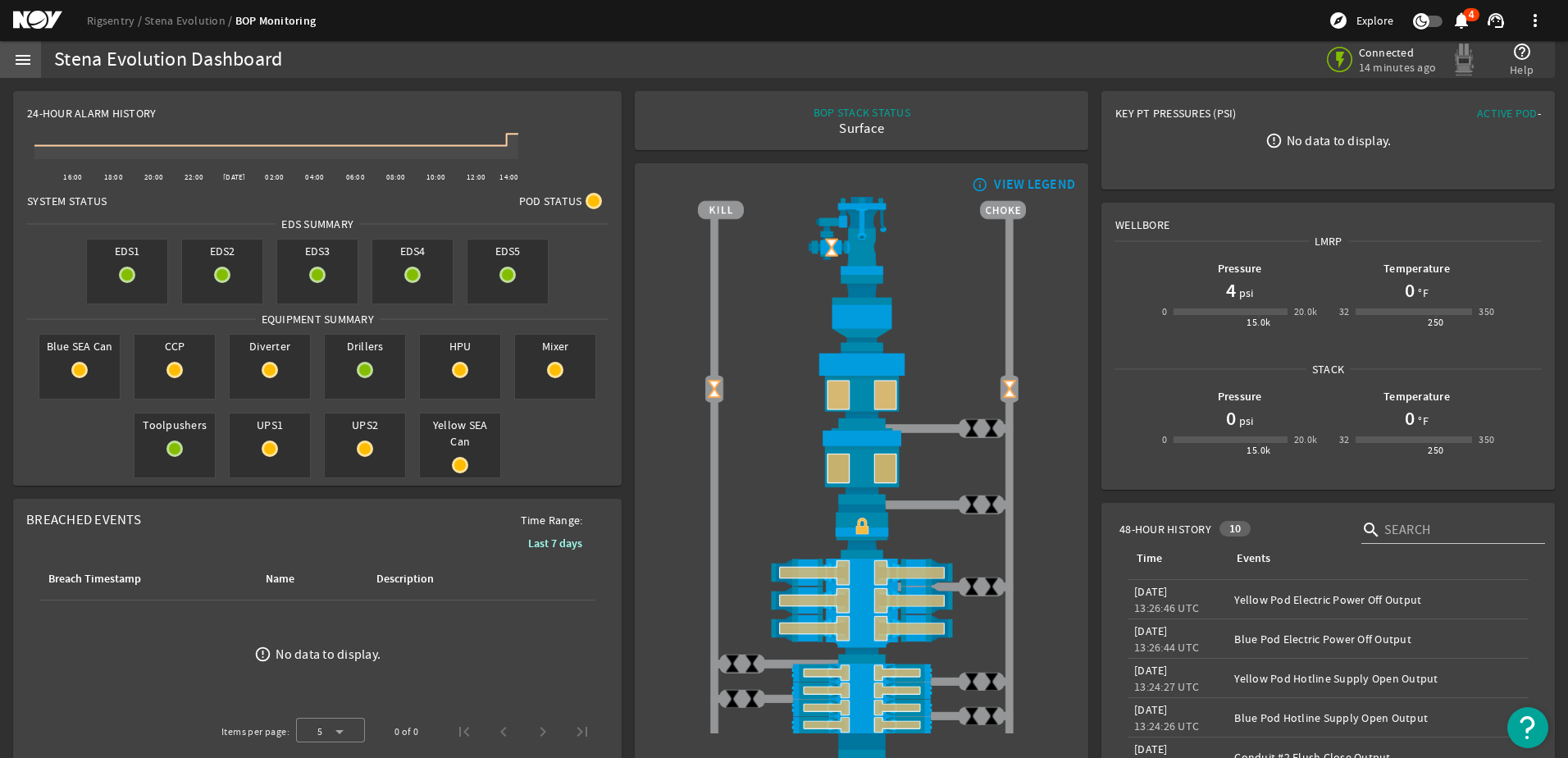
click at [22, 70] on div "menu" at bounding box center [23, 60] width 46 height 37
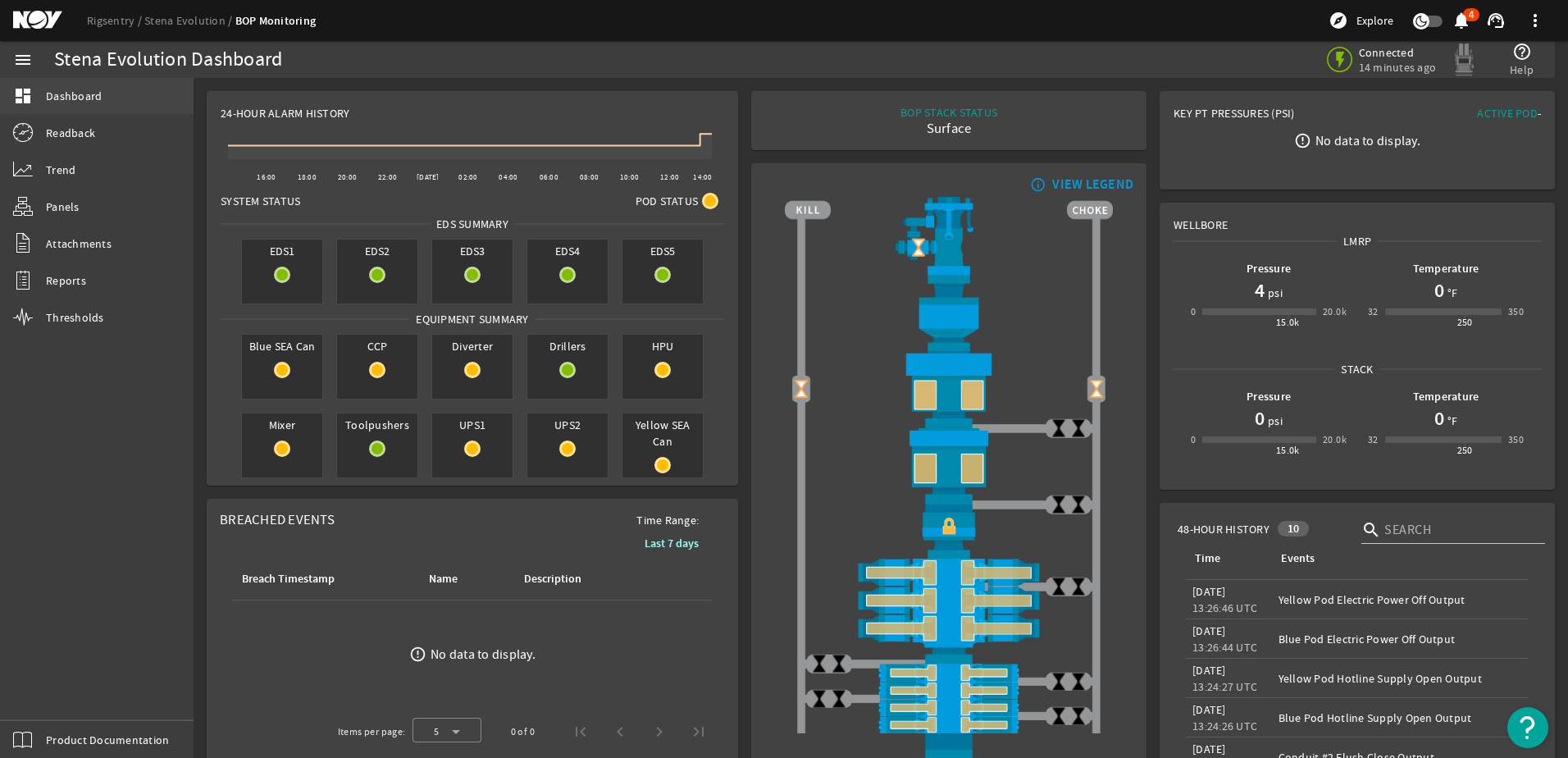
click at [71, 76] on mat-sidenav-container "menu dashboard Dashboard Readback Trend Panels Attachments Reports Thresholds P…" at bounding box center [784, 400] width 1568 height 718
click at [79, 53] on div "Stena Evolution Dashboard" at bounding box center [167, 60] width 228 height 16
click at [170, 22] on link "Stena Evolution" at bounding box center [189, 20] width 91 height 14
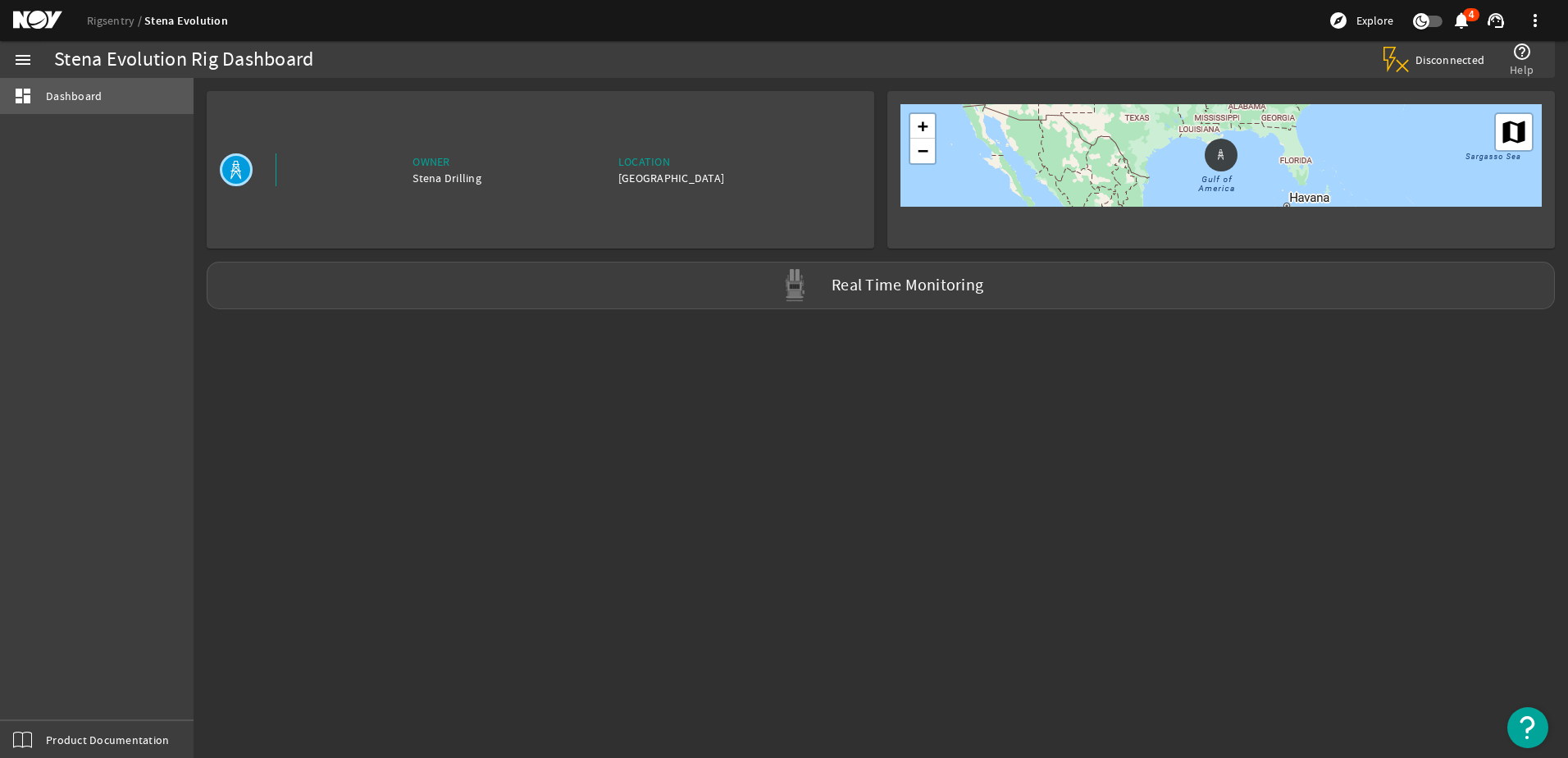
click at [64, 93] on span "Dashboard" at bounding box center [74, 95] width 56 height 16
click at [41, 63] on div "Stena Evolution Rig Dashboard Disconnected help_outline Help" at bounding box center [798, 60] width 1514 height 37
click at [31, 60] on mat-icon "menu" at bounding box center [23, 60] width 19 height 19
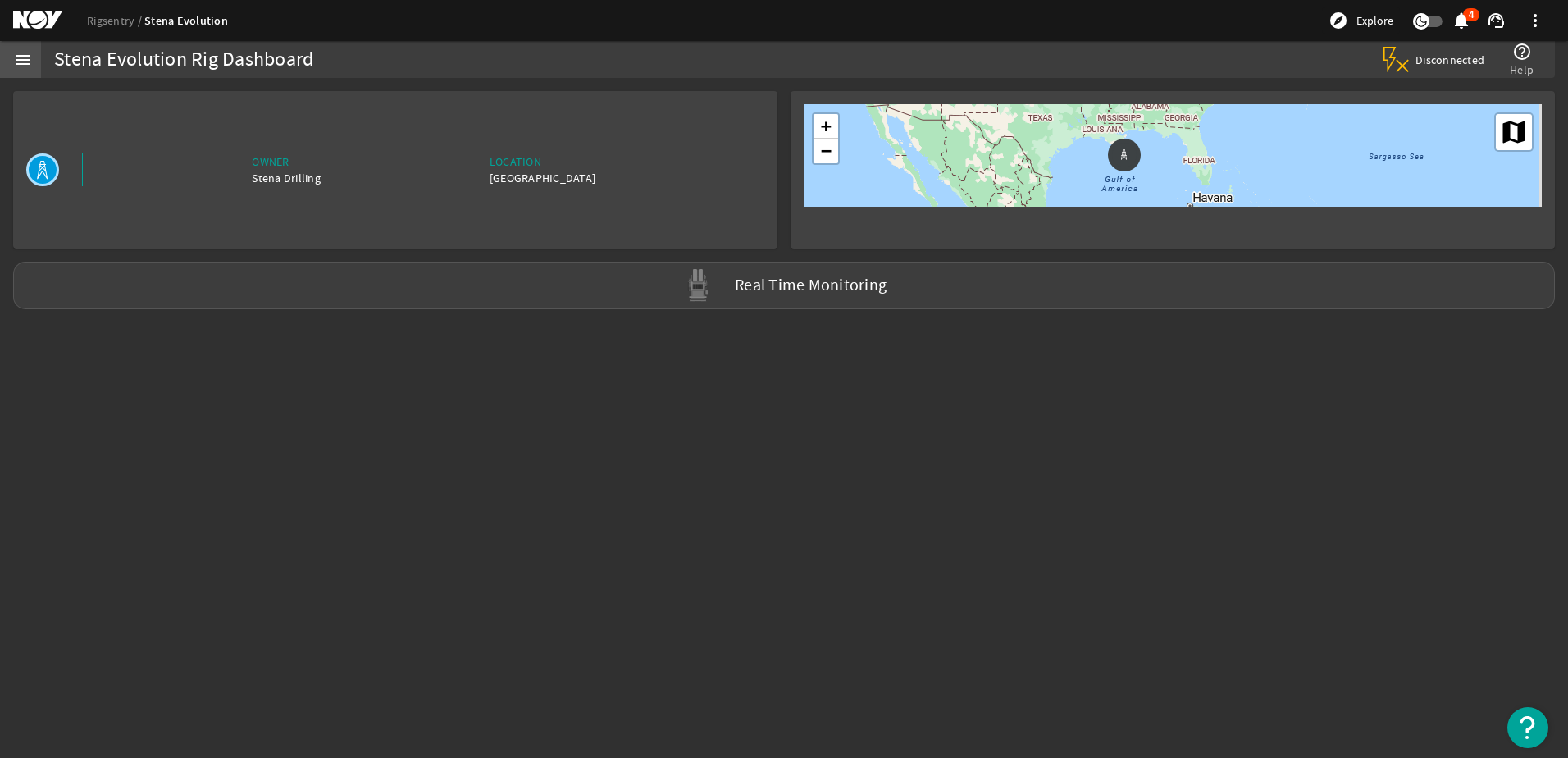
click at [29, 59] on mat-icon "menu" at bounding box center [23, 60] width 19 height 19
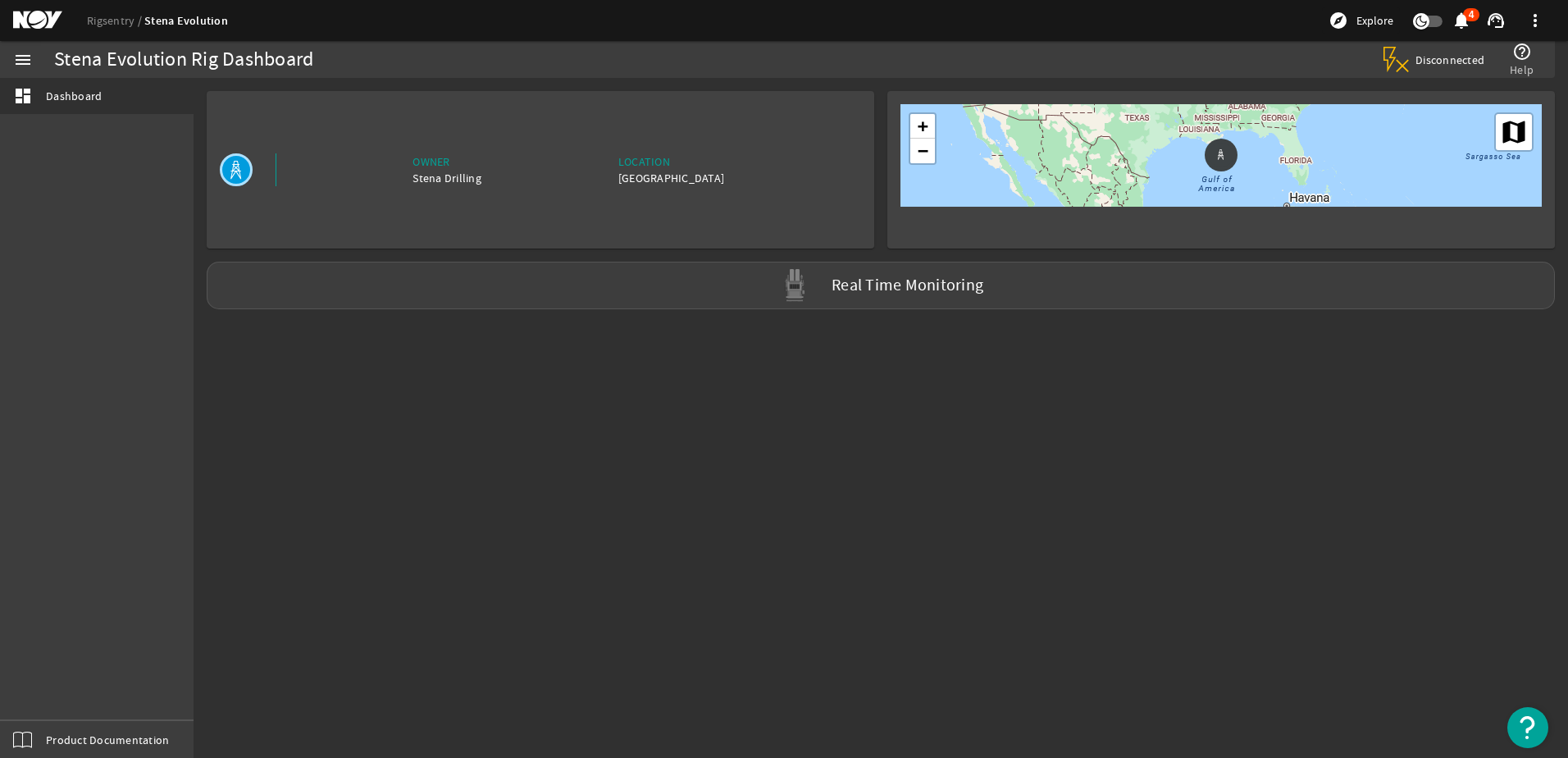
click at [173, 19] on link "Stena Evolution" at bounding box center [186, 21] width 84 height 15
click at [105, 25] on link "Rigsentry" at bounding box center [115, 20] width 58 height 14
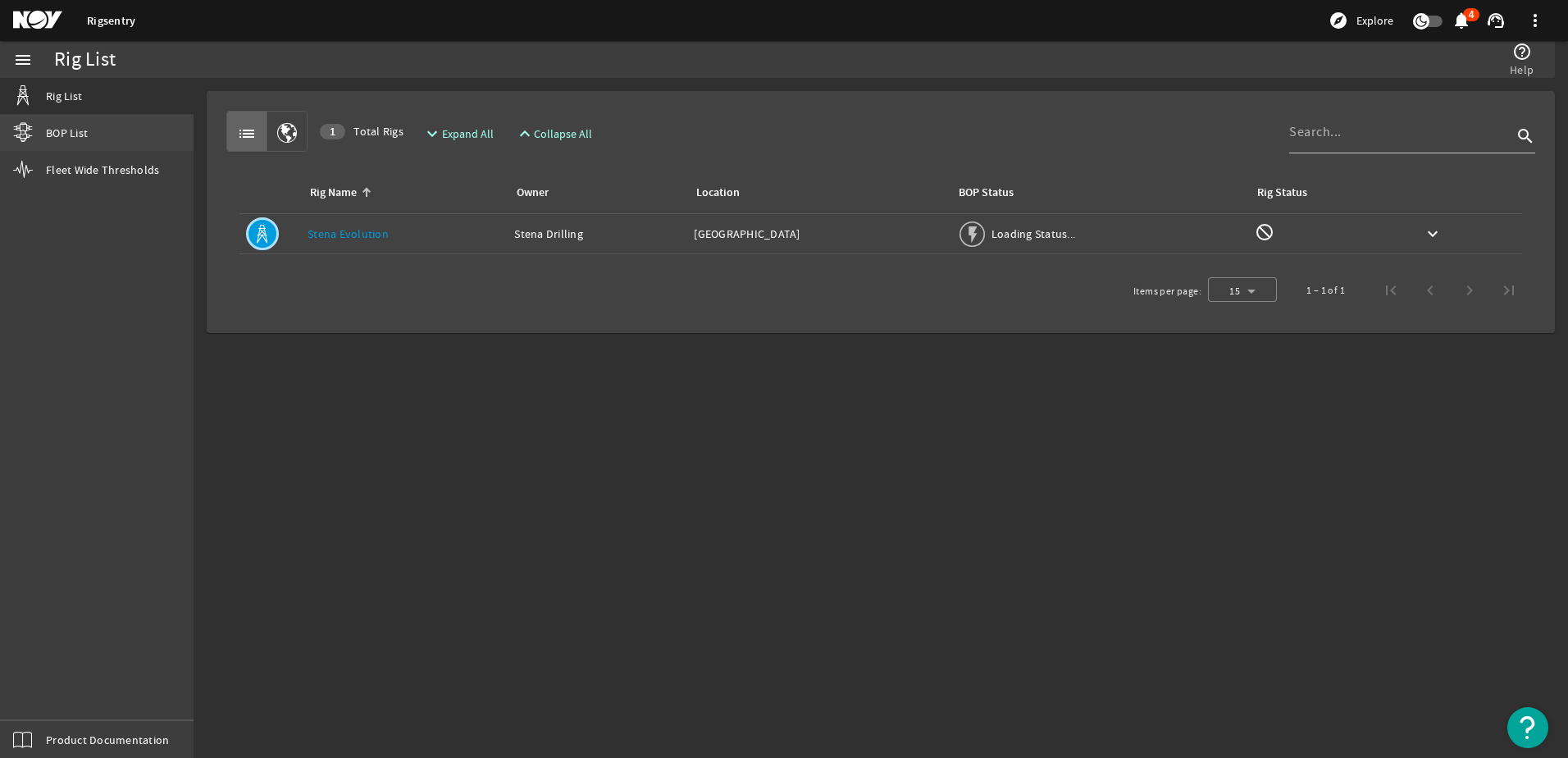
click at [68, 143] on link "BOP List" at bounding box center [96, 133] width 193 height 37
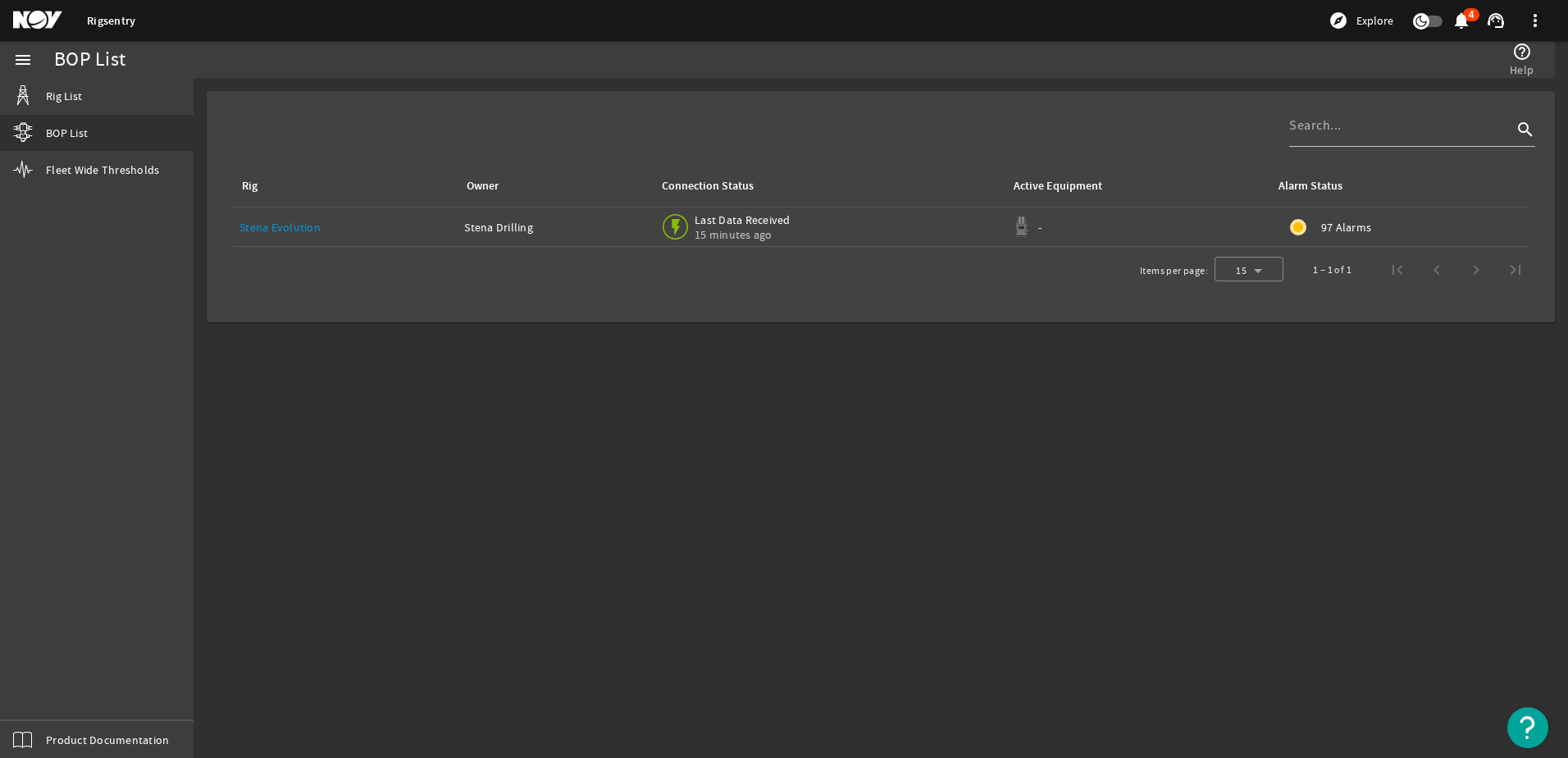
click at [39, 17] on mat-icon at bounding box center [50, 20] width 74 height 19
